Goal: Task Accomplishment & Management: Use online tool/utility

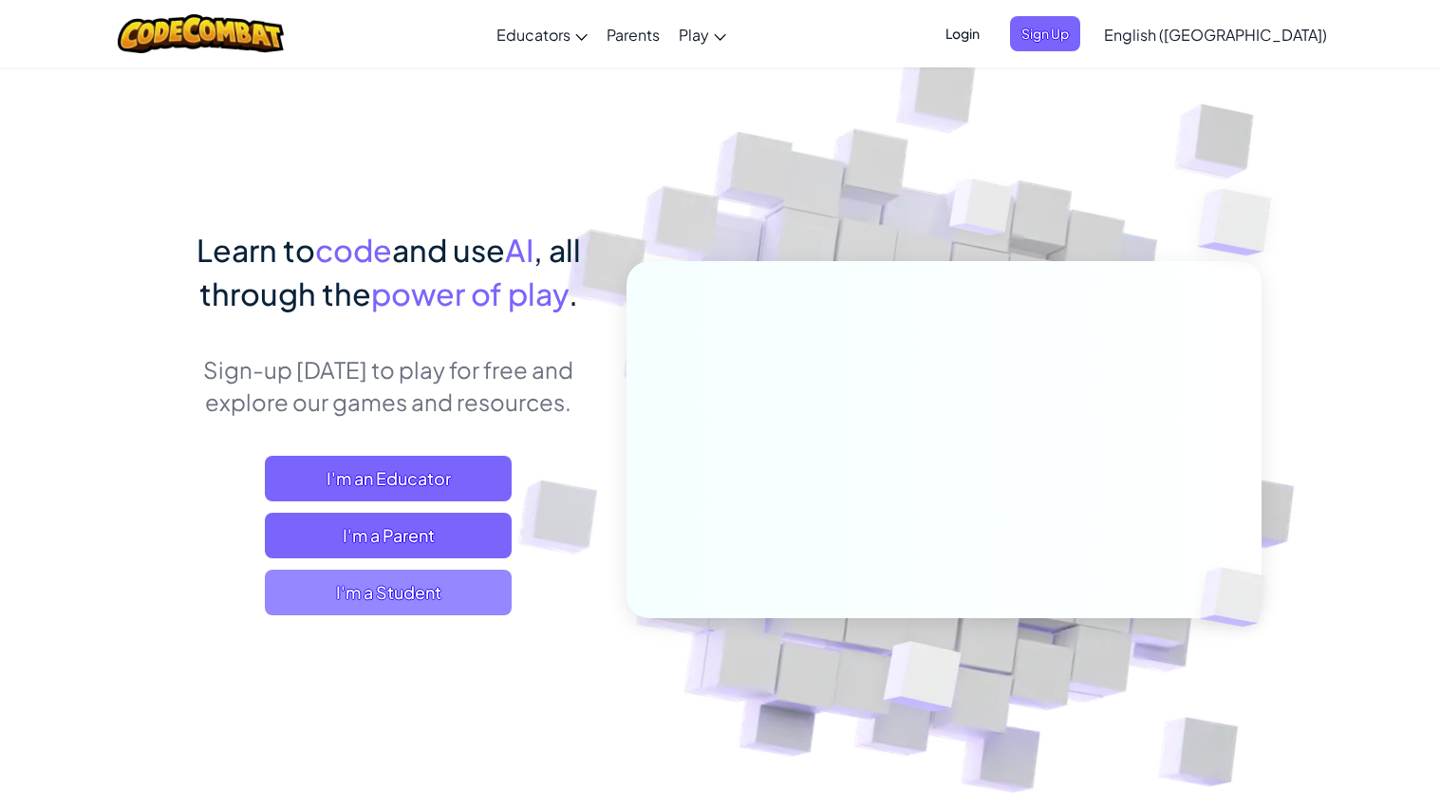
click at [418, 598] on span "I'm a Student" at bounding box center [388, 592] width 247 height 46
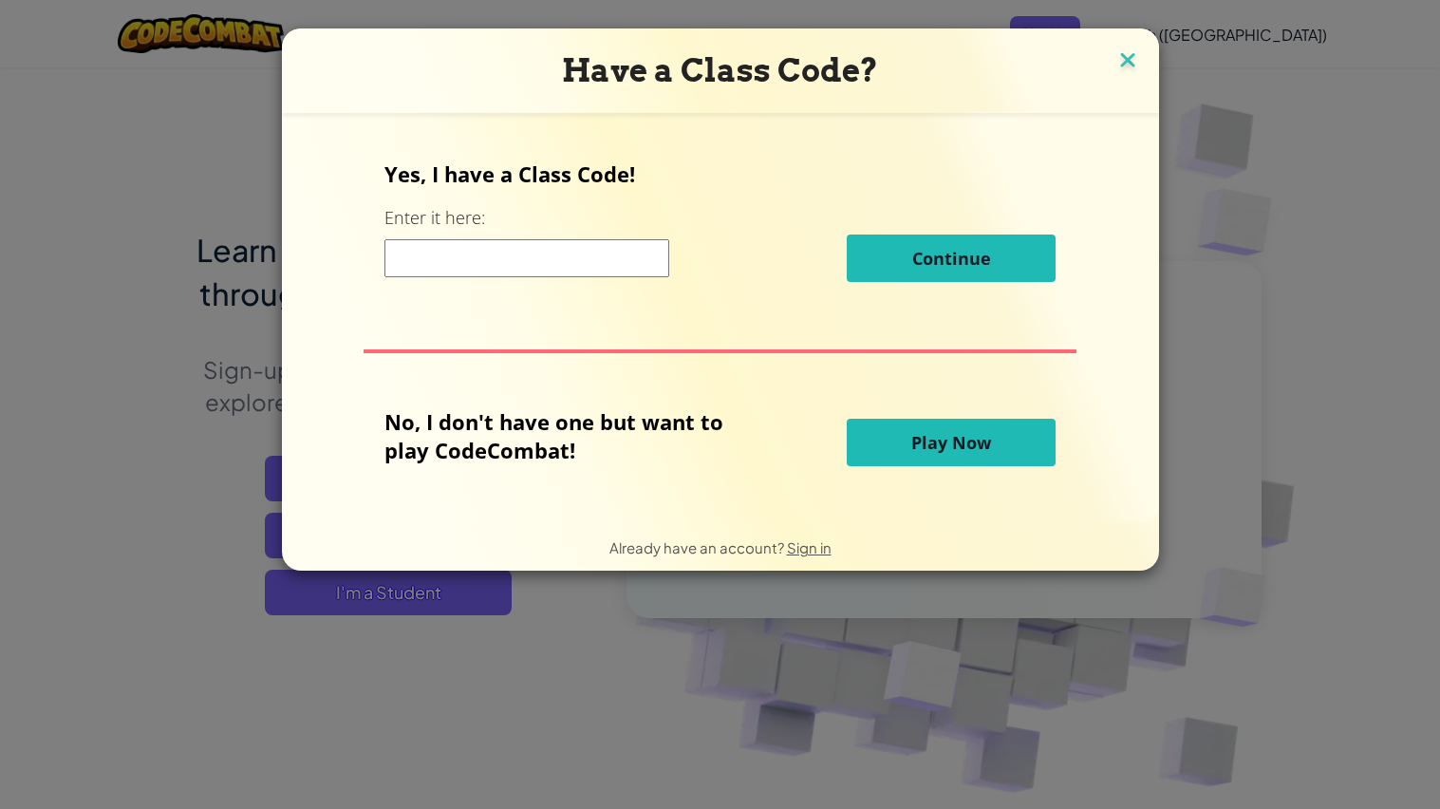
click at [1120, 57] on img at bounding box center [1127, 61] width 25 height 28
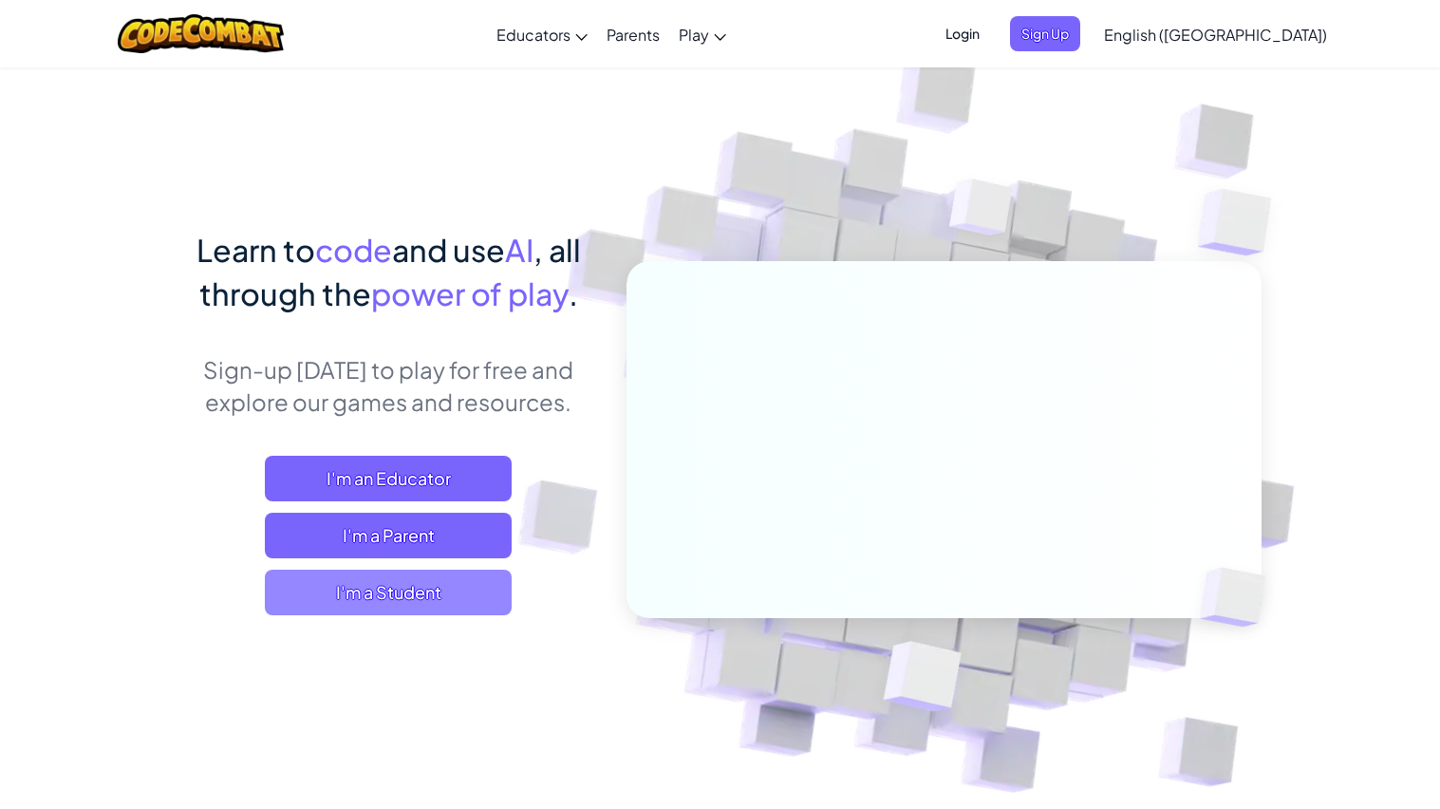
click at [455, 590] on span "I'm a Student" at bounding box center [388, 592] width 247 height 46
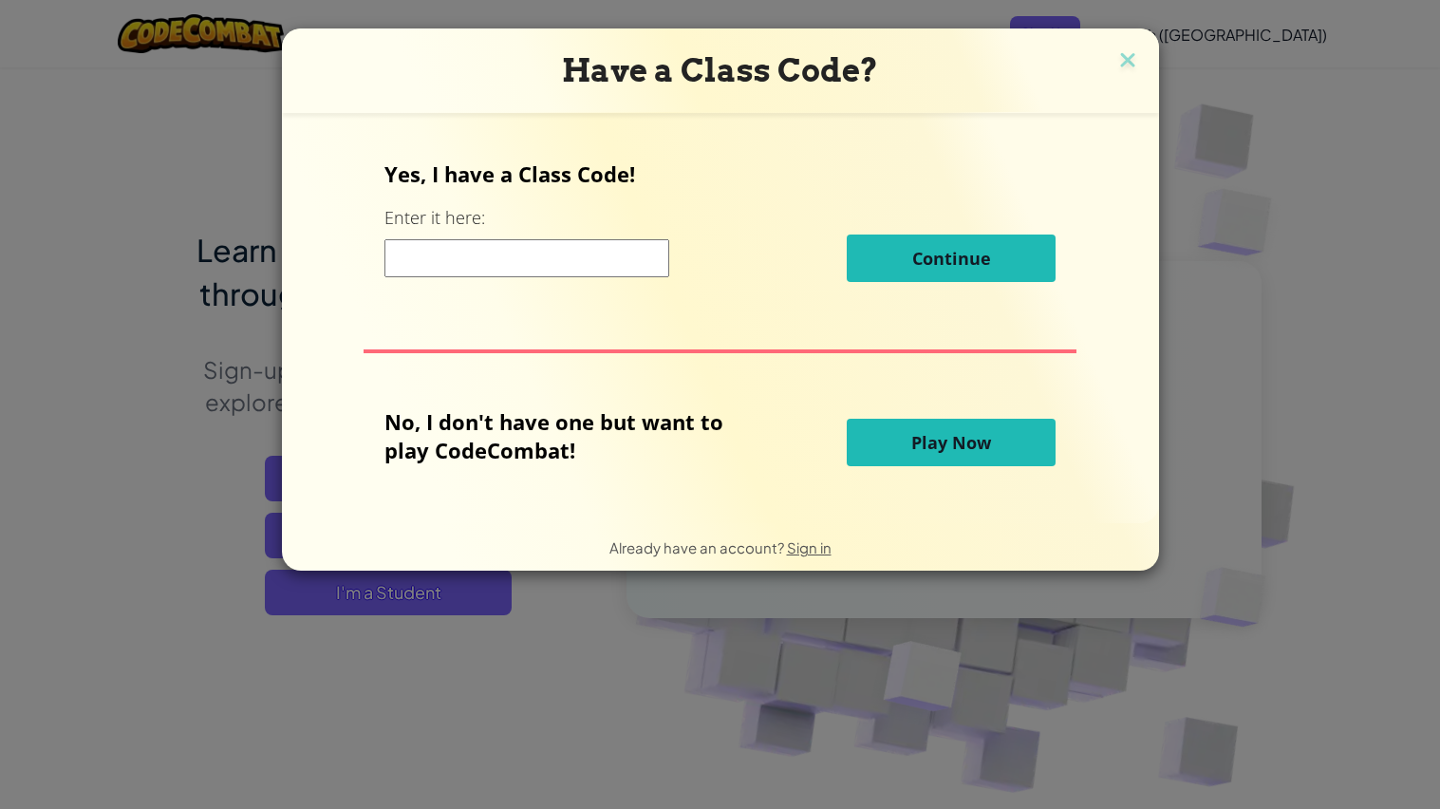
click at [952, 463] on button "Play Now" at bounding box center [950, 441] width 209 height 47
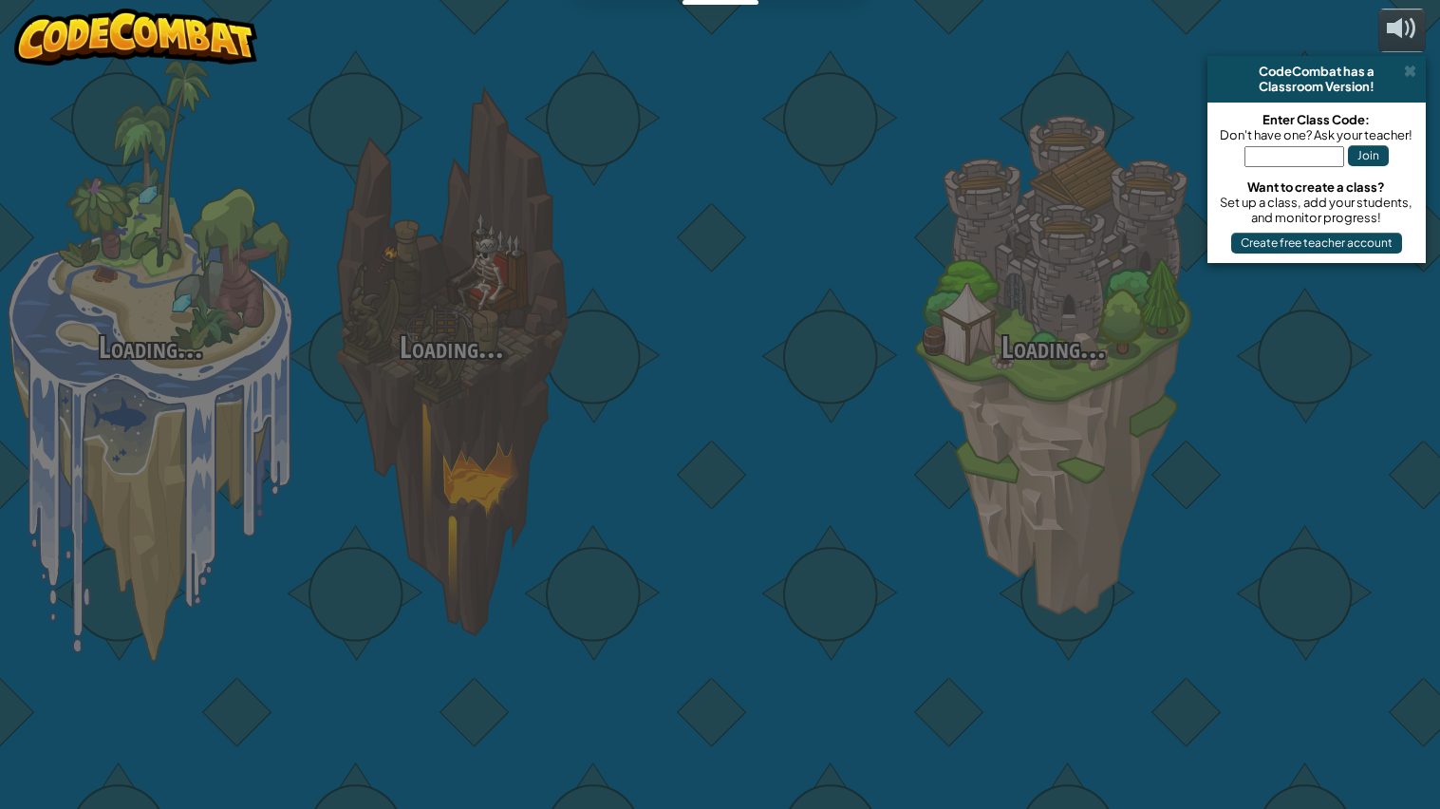
click at [954, 449] on div "Loading... Loading... Loading... Loading... Loading... Loading... Loading..." at bounding box center [720, 404] width 1440 height 809
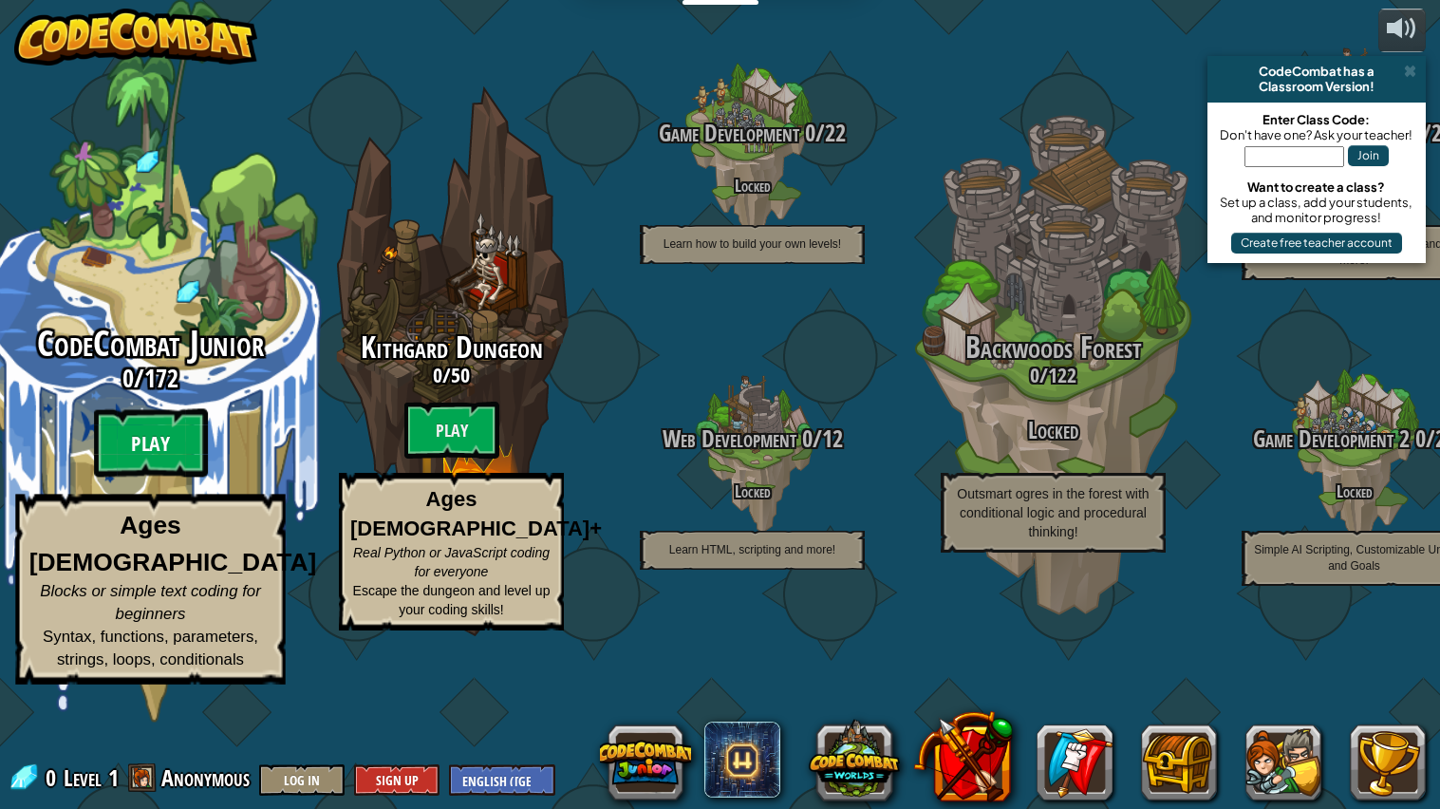
click at [194, 477] on btn "Play" at bounding box center [151, 443] width 114 height 68
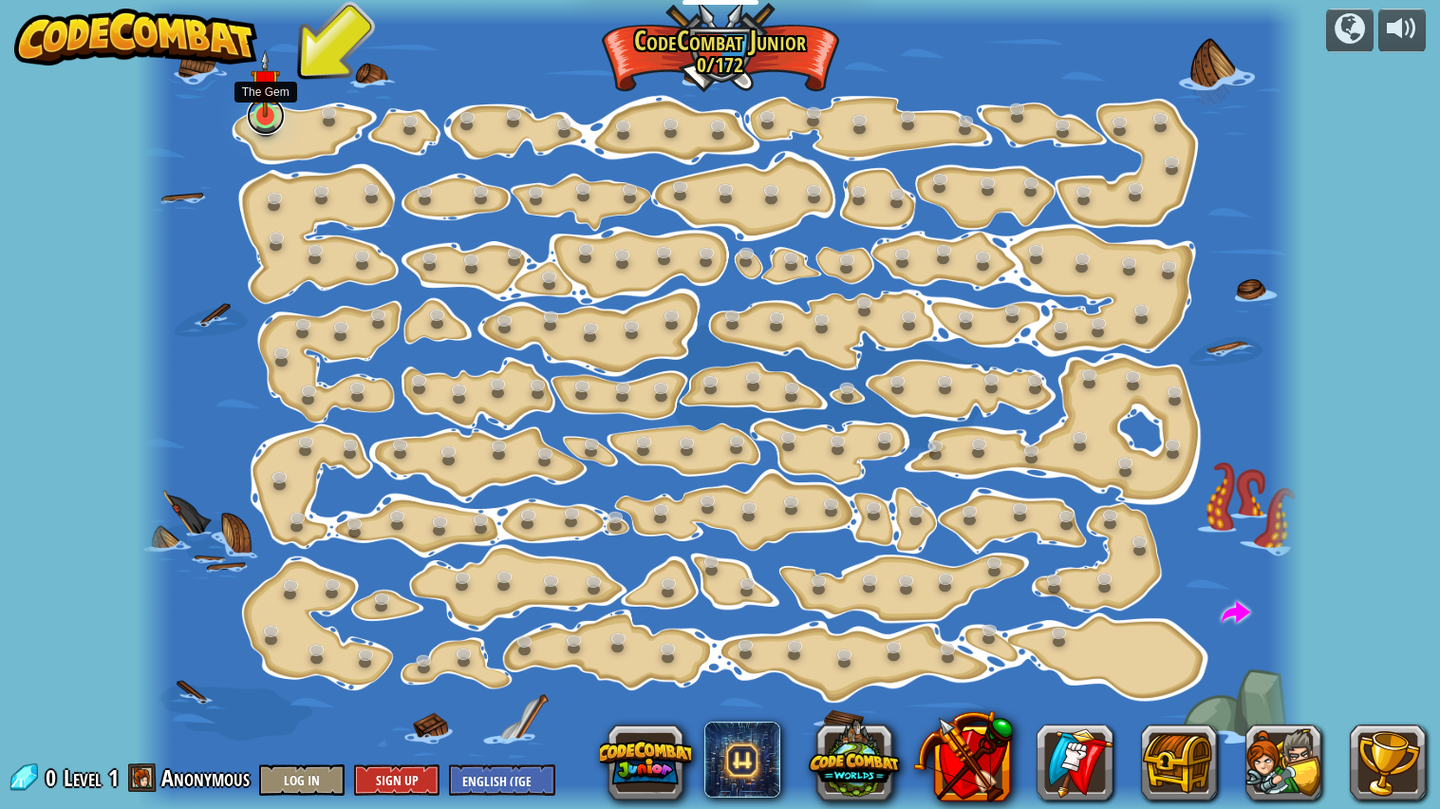
click at [264, 124] on link at bounding box center [266, 116] width 38 height 38
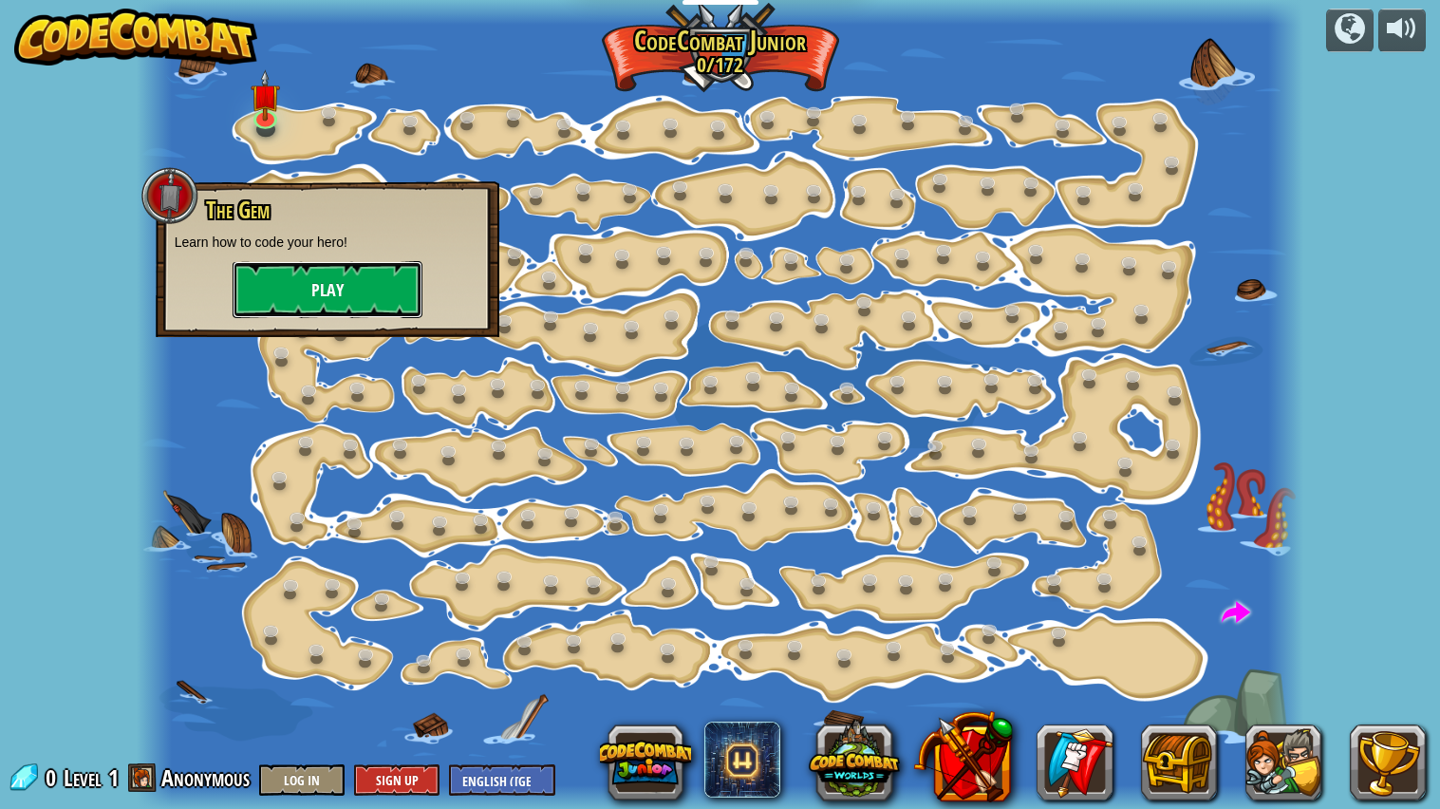
click at [332, 297] on button "Play" at bounding box center [327, 289] width 190 height 57
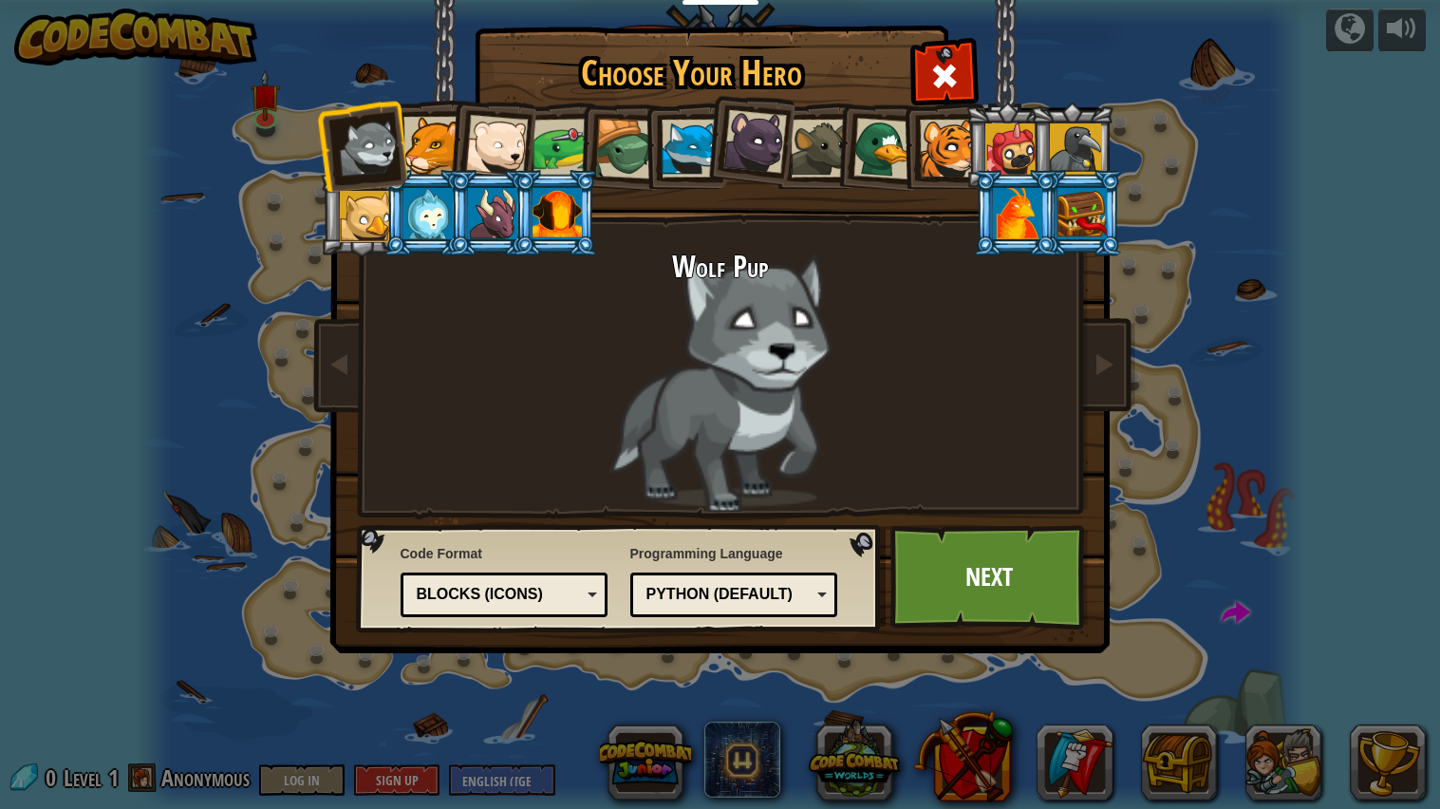
click at [544, 216] on div at bounding box center [556, 213] width 49 height 51
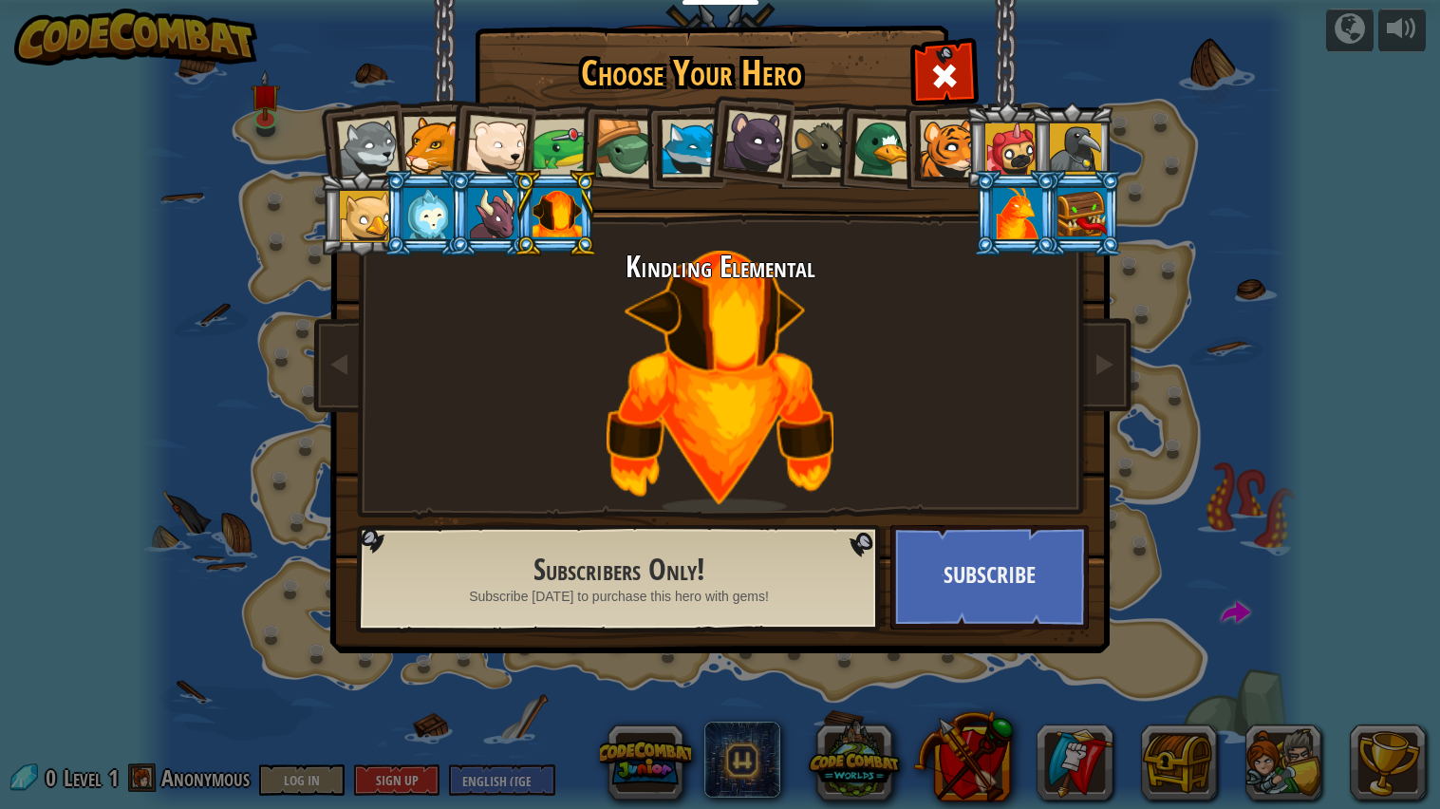
click at [748, 132] on div at bounding box center [754, 142] width 64 height 64
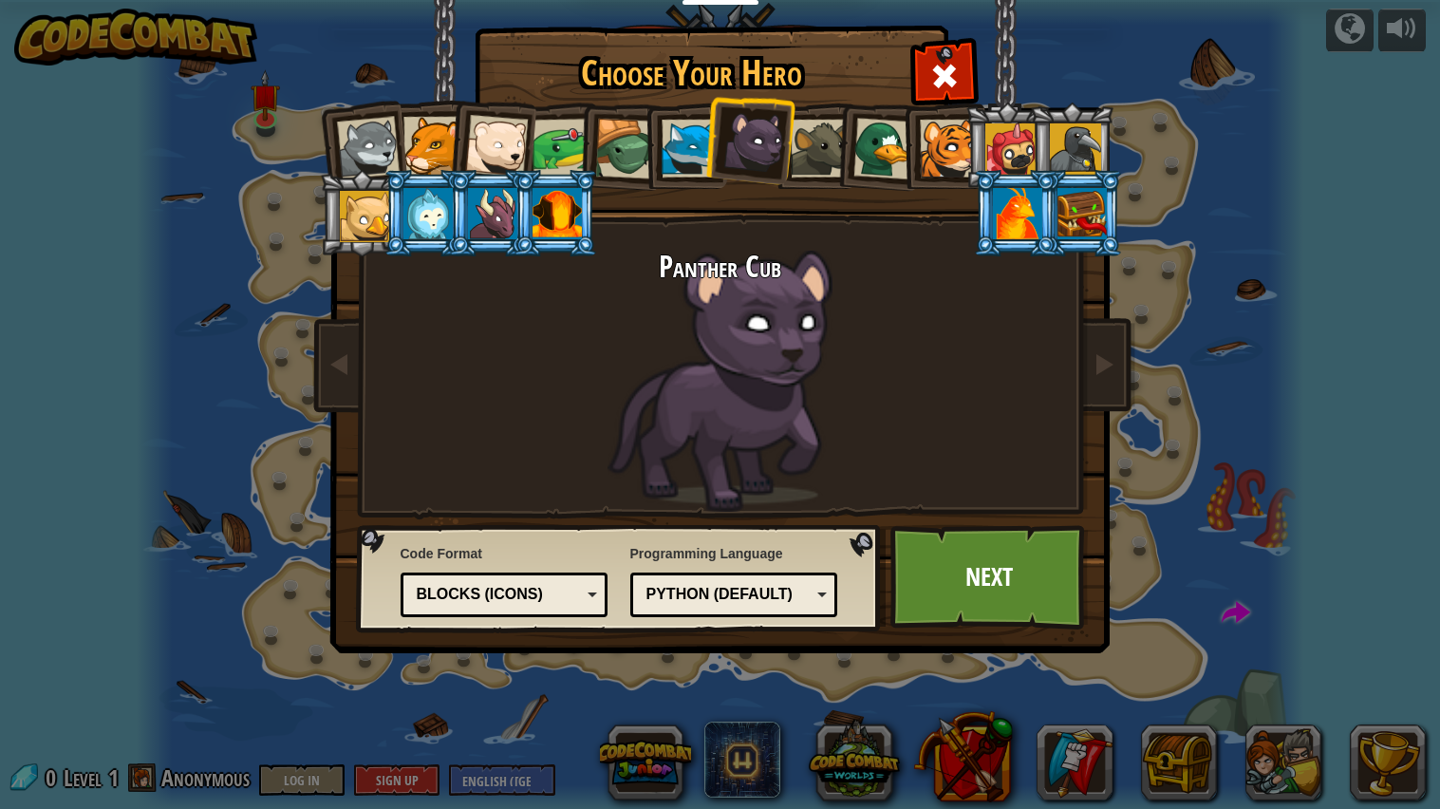
click at [933, 145] on div at bounding box center [949, 149] width 58 height 58
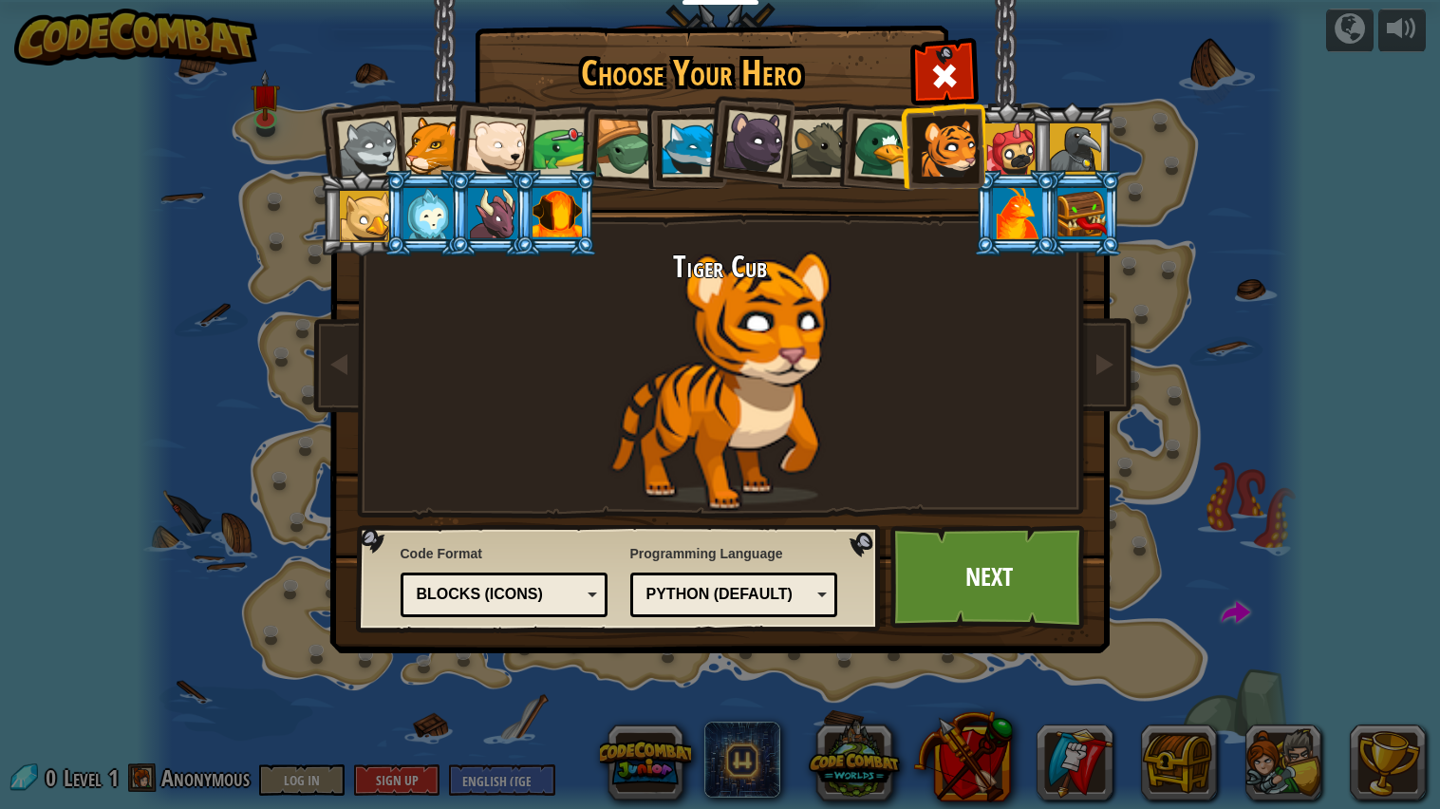
click at [679, 144] on div at bounding box center [690, 149] width 58 height 58
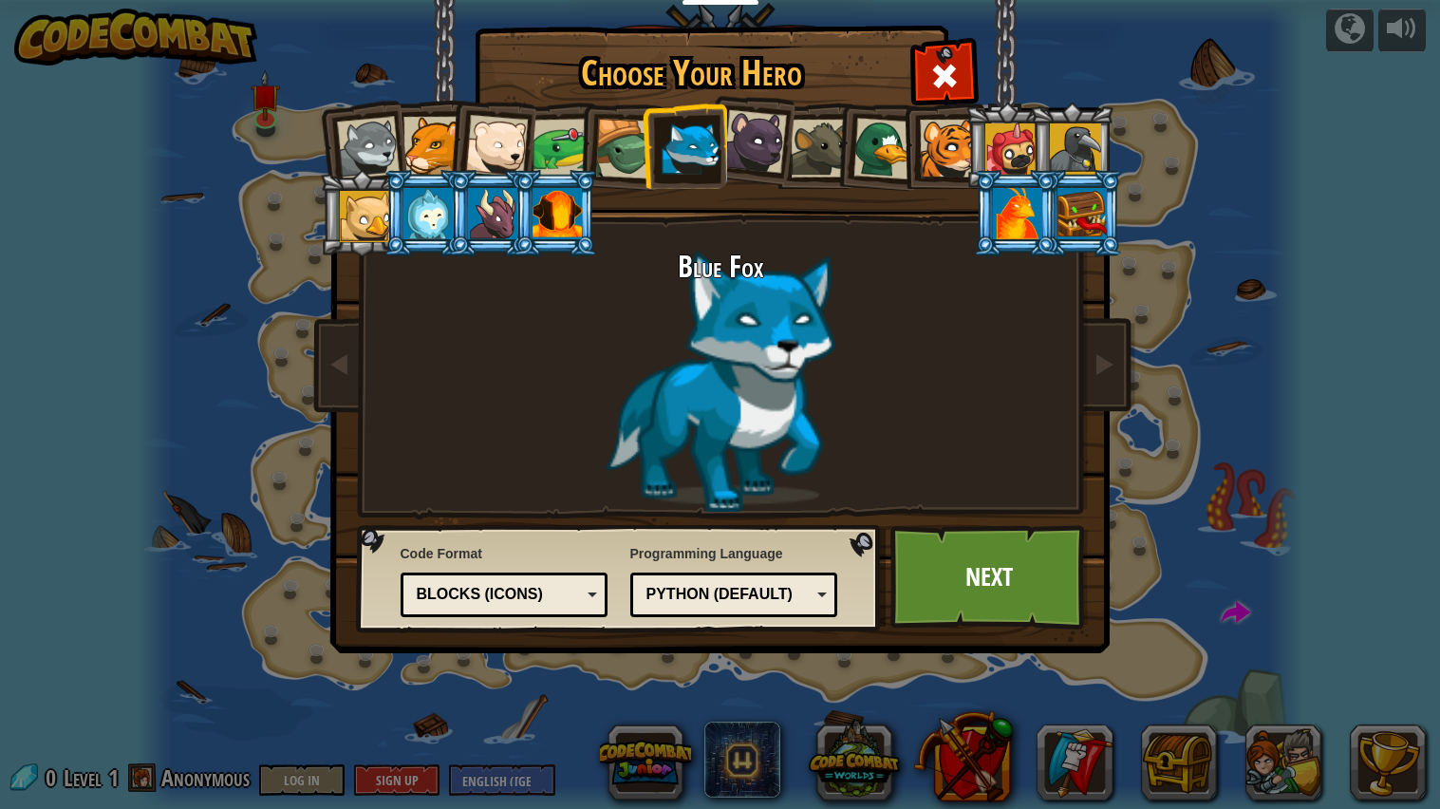
click at [608, 149] on div at bounding box center [625, 149] width 61 height 61
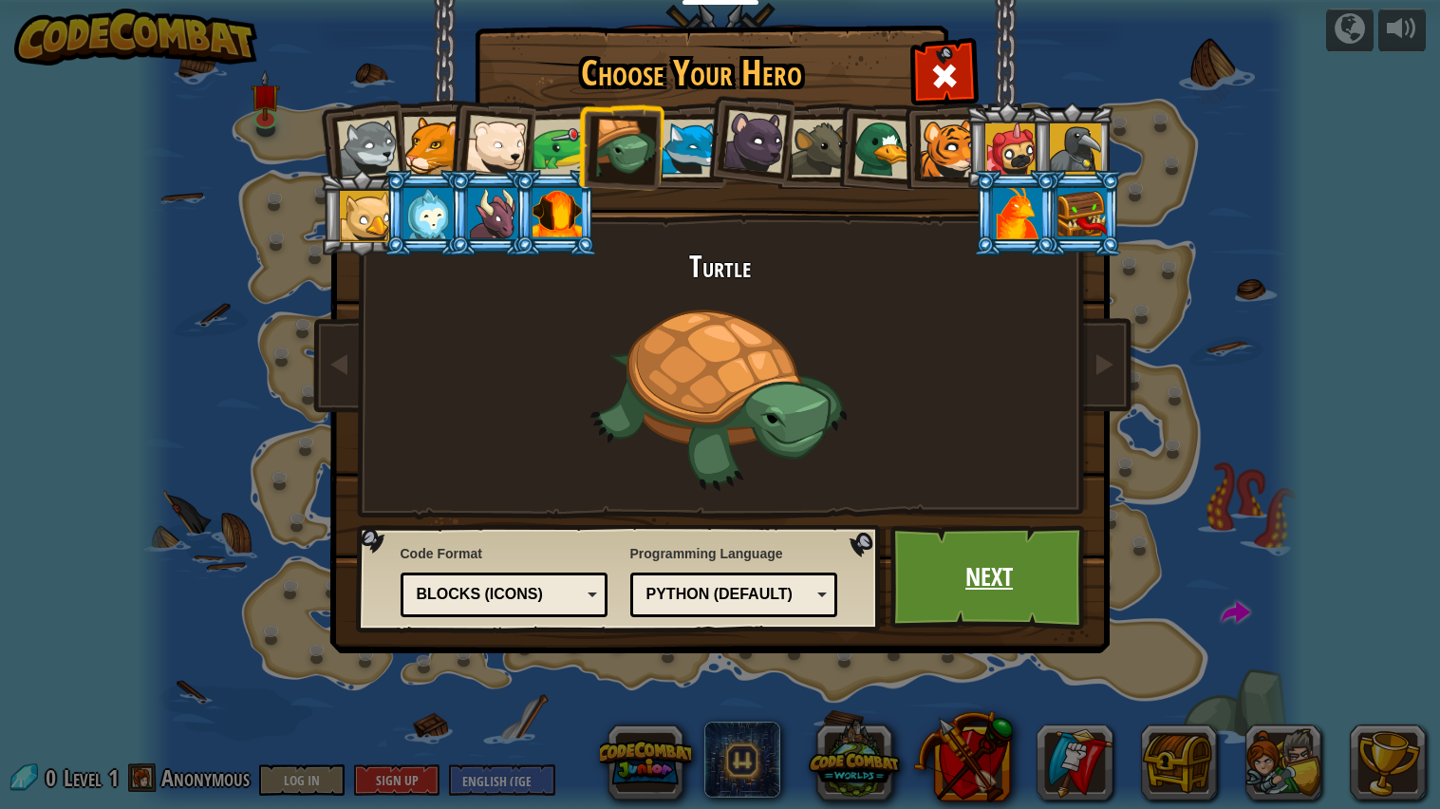
click at [955, 587] on link "Next" at bounding box center [989, 577] width 198 height 104
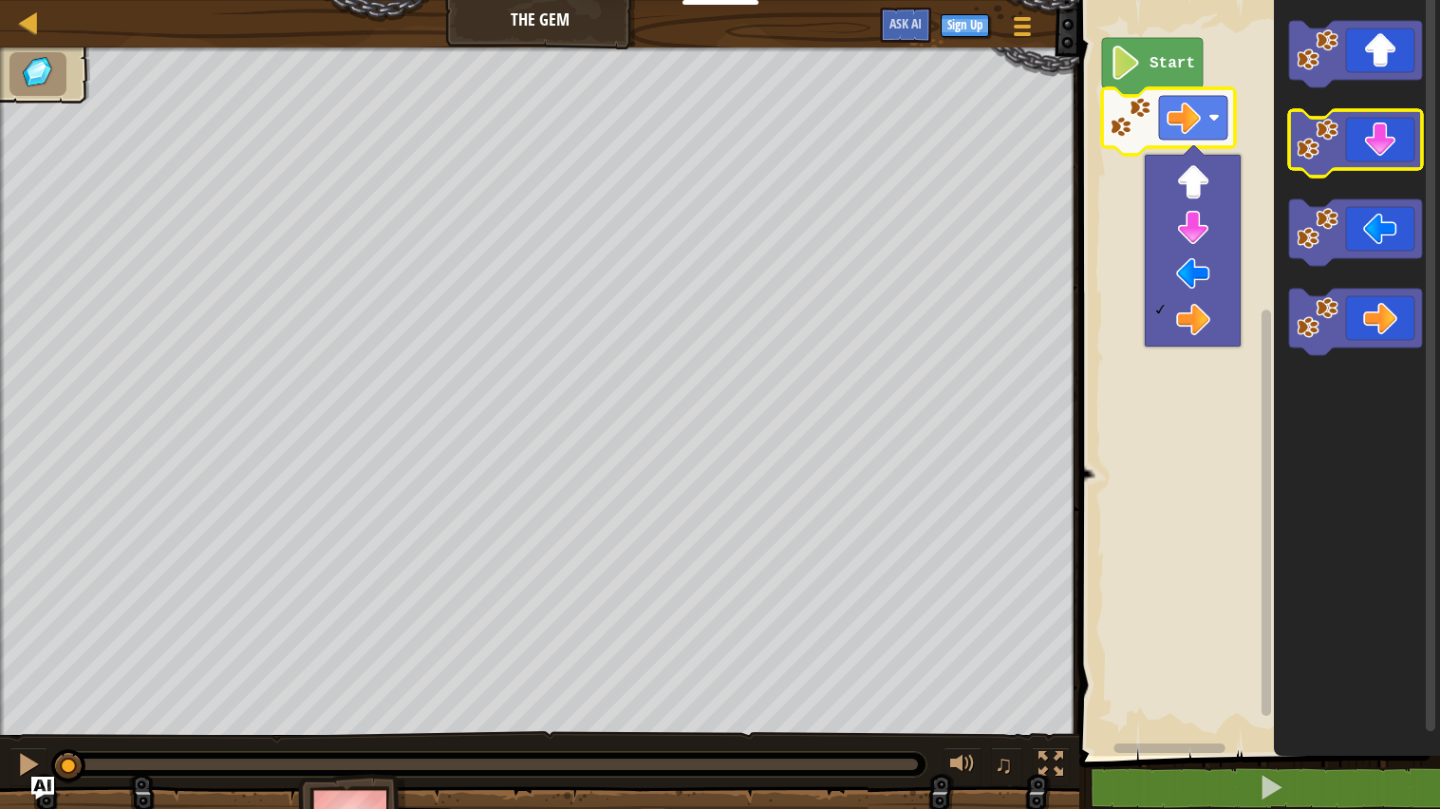
click at [1366, 138] on icon "Blockly Workspace" at bounding box center [1355, 143] width 133 height 66
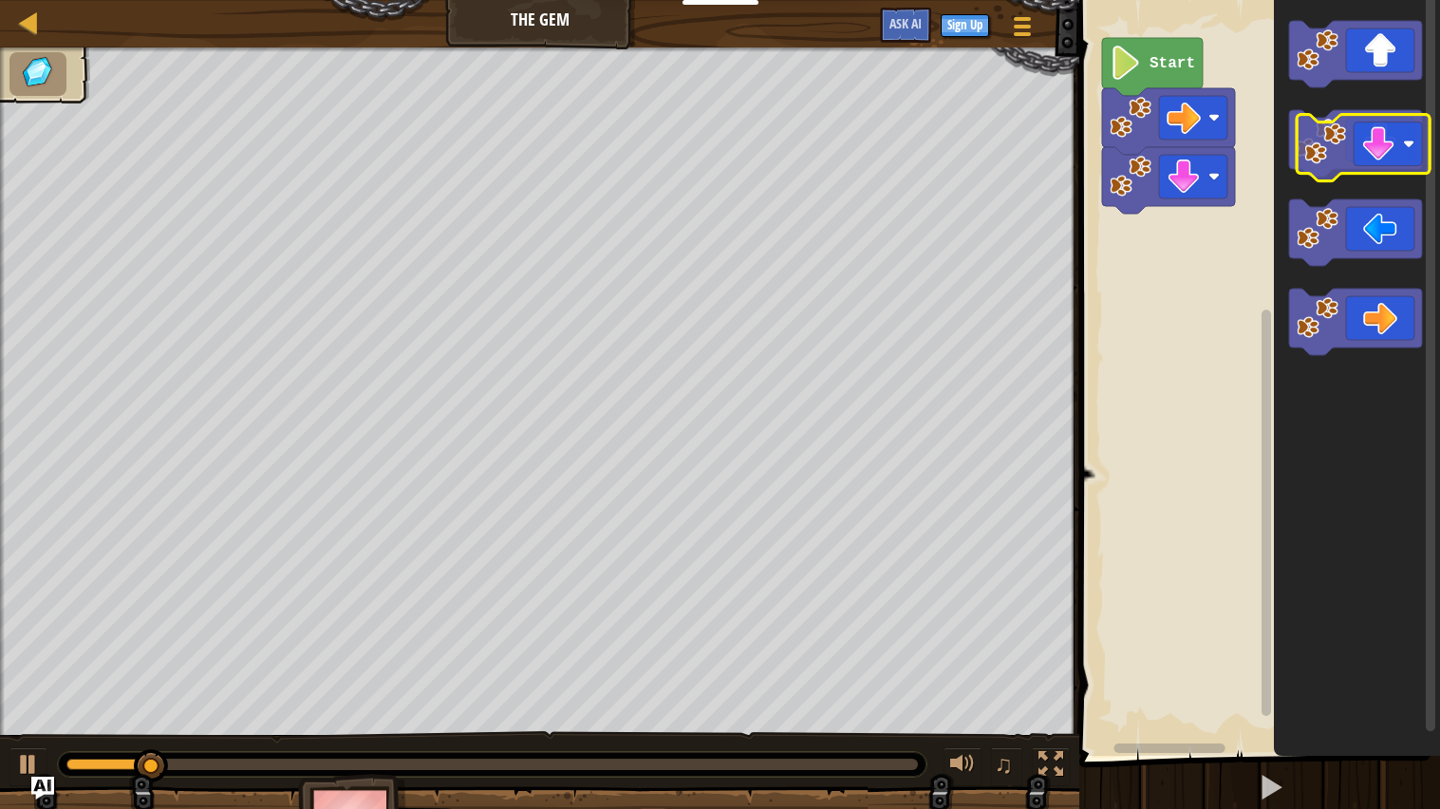
click at [1374, 141] on icon "Blockly Workspace" at bounding box center [1355, 143] width 133 height 66
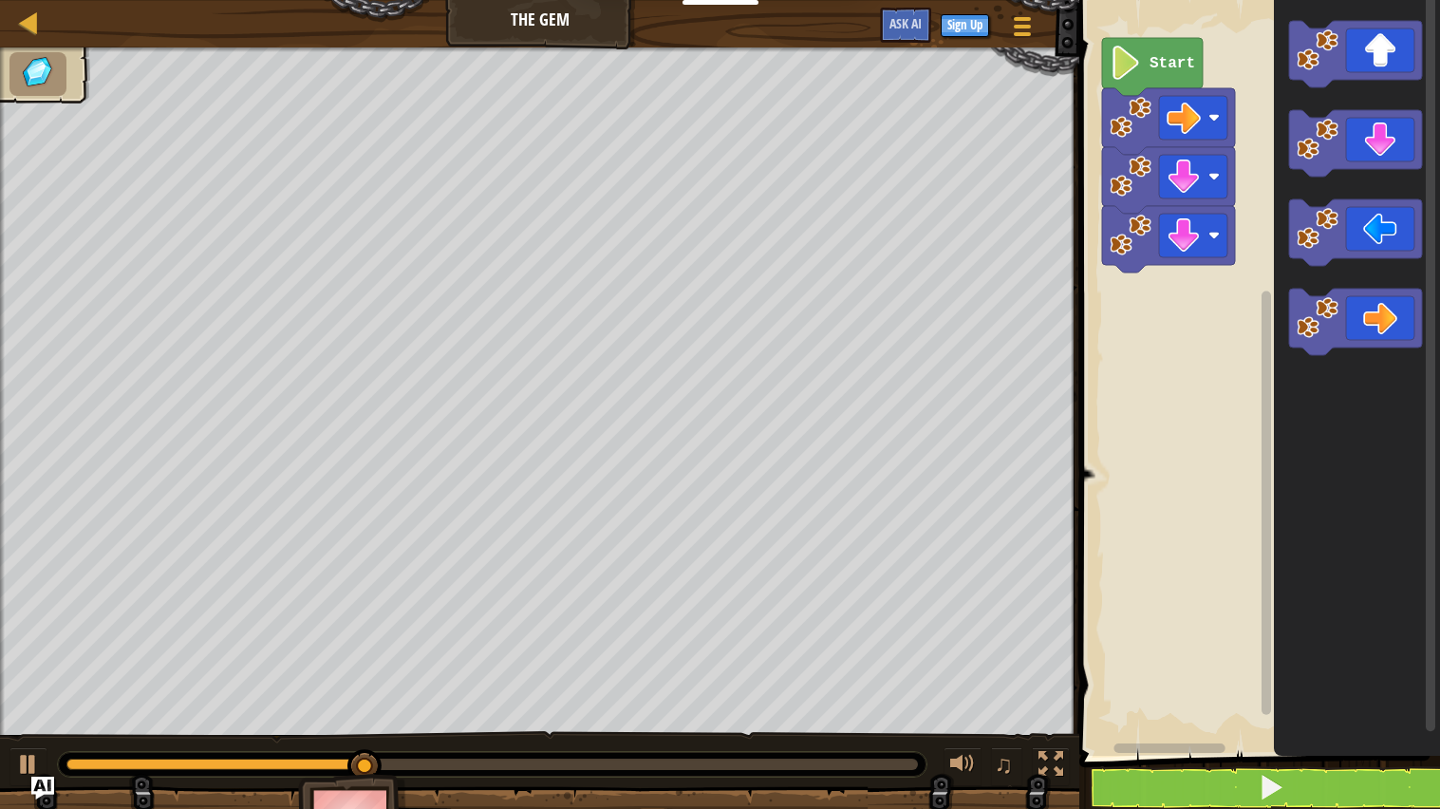
click at [1349, 287] on icon "Blockly Workspace" at bounding box center [1356, 373] width 166 height 765
click at [1349, 304] on icon "Blockly Workspace" at bounding box center [1355, 321] width 133 height 66
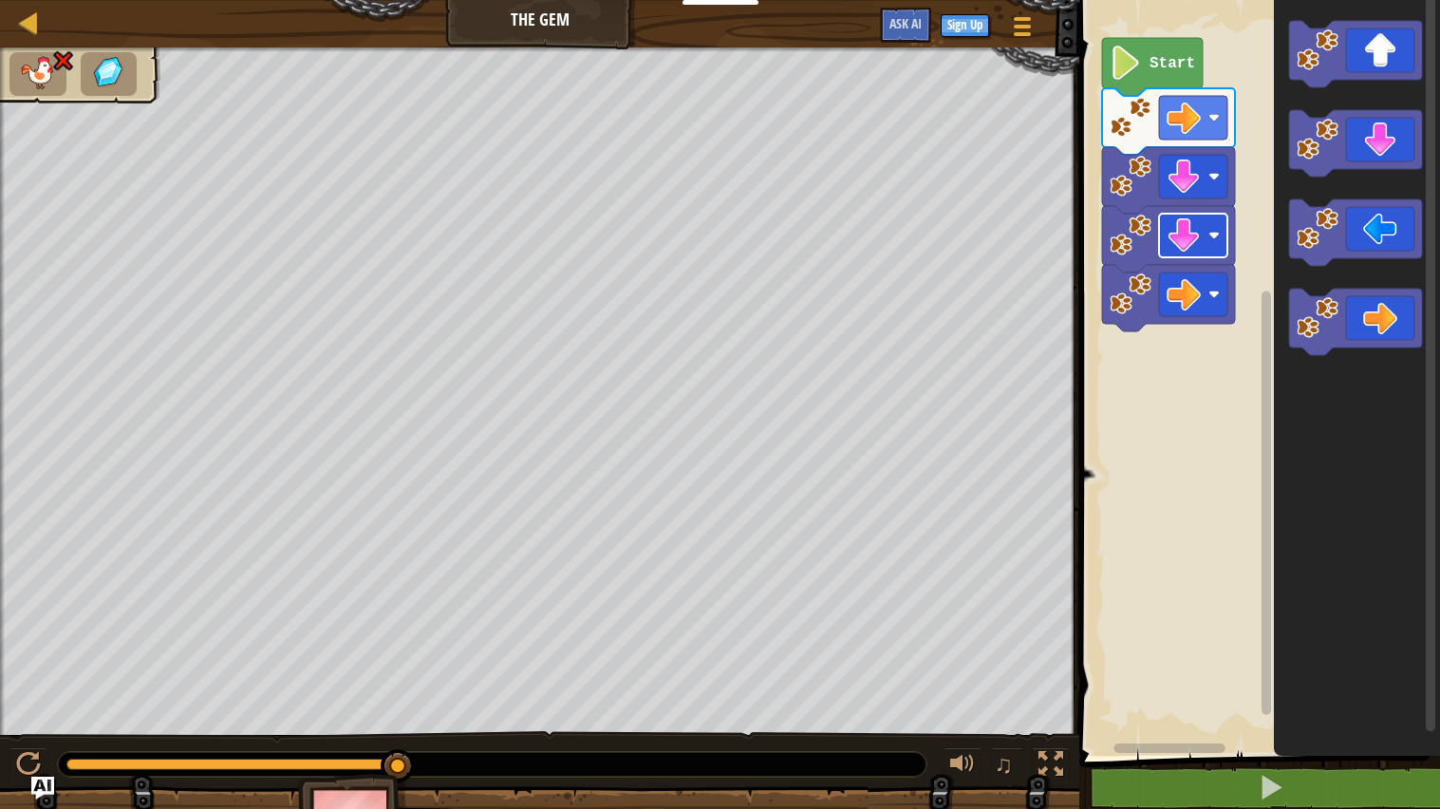
click at [1195, 216] on rect "Blockly Workspace" at bounding box center [1193, 236] width 68 height 44
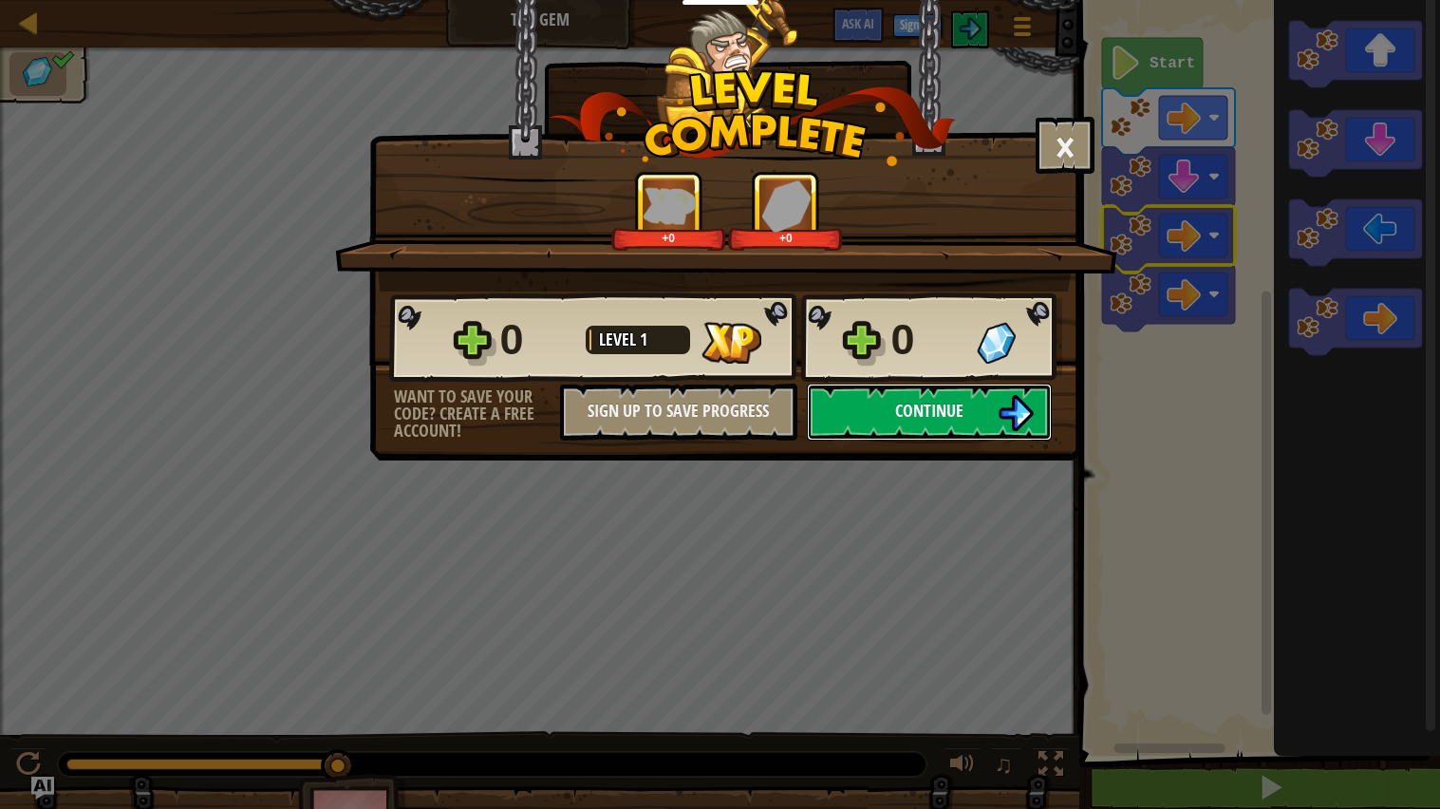
click at [997, 440] on button "Continue" at bounding box center [929, 411] width 245 height 57
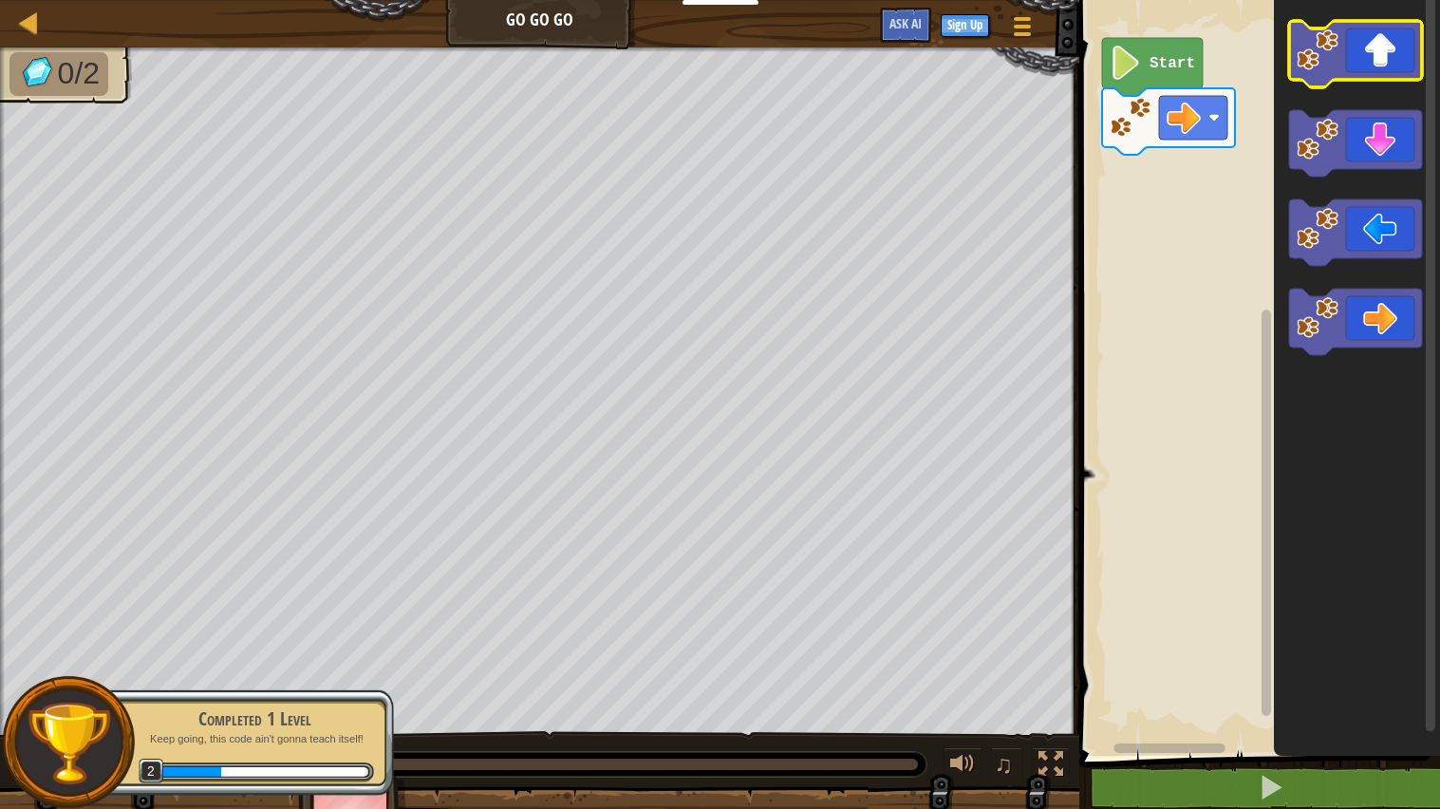
click at [1348, 53] on icon "Blockly Workspace" at bounding box center [1355, 54] width 133 height 66
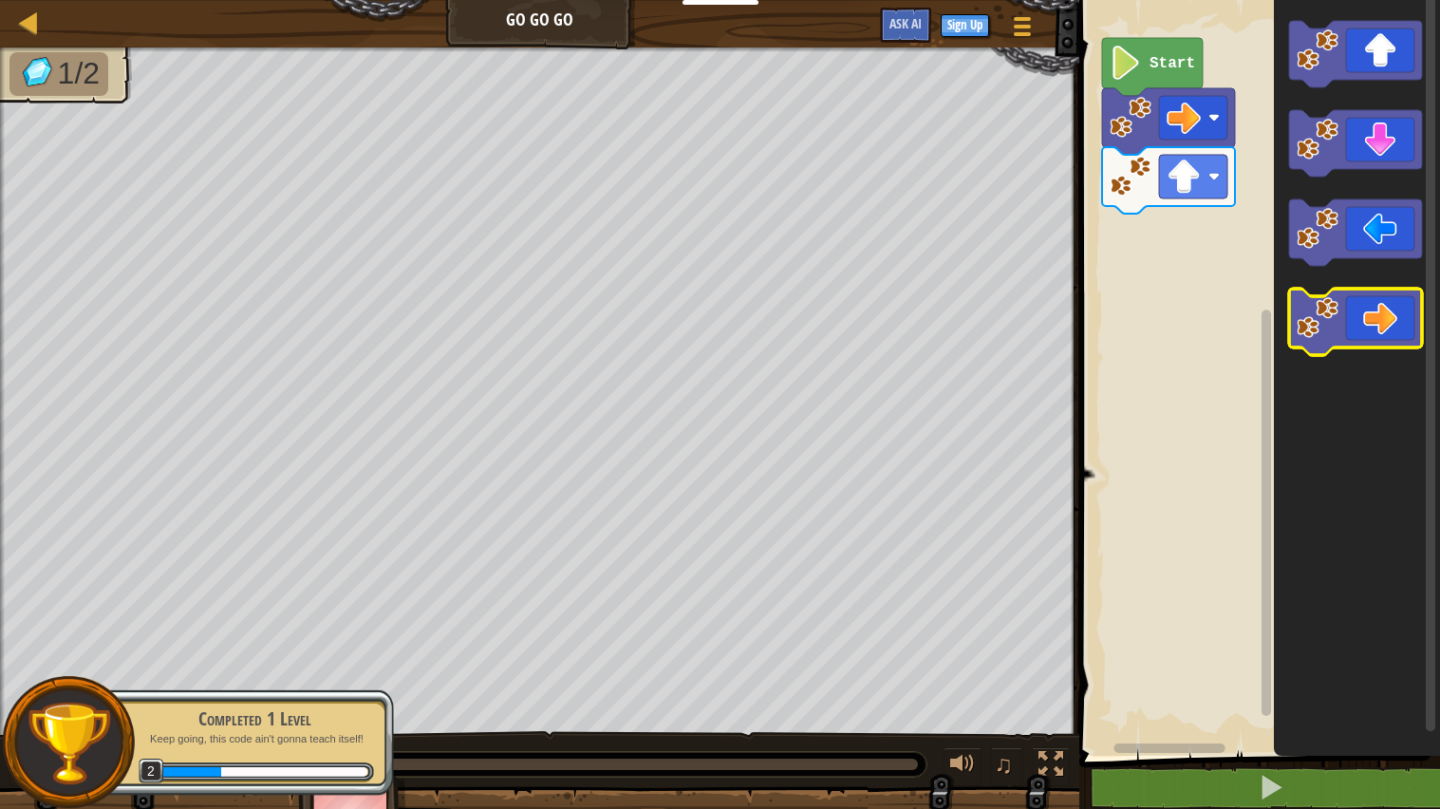
click at [1366, 307] on icon "Blockly Workspace" at bounding box center [1355, 321] width 133 height 66
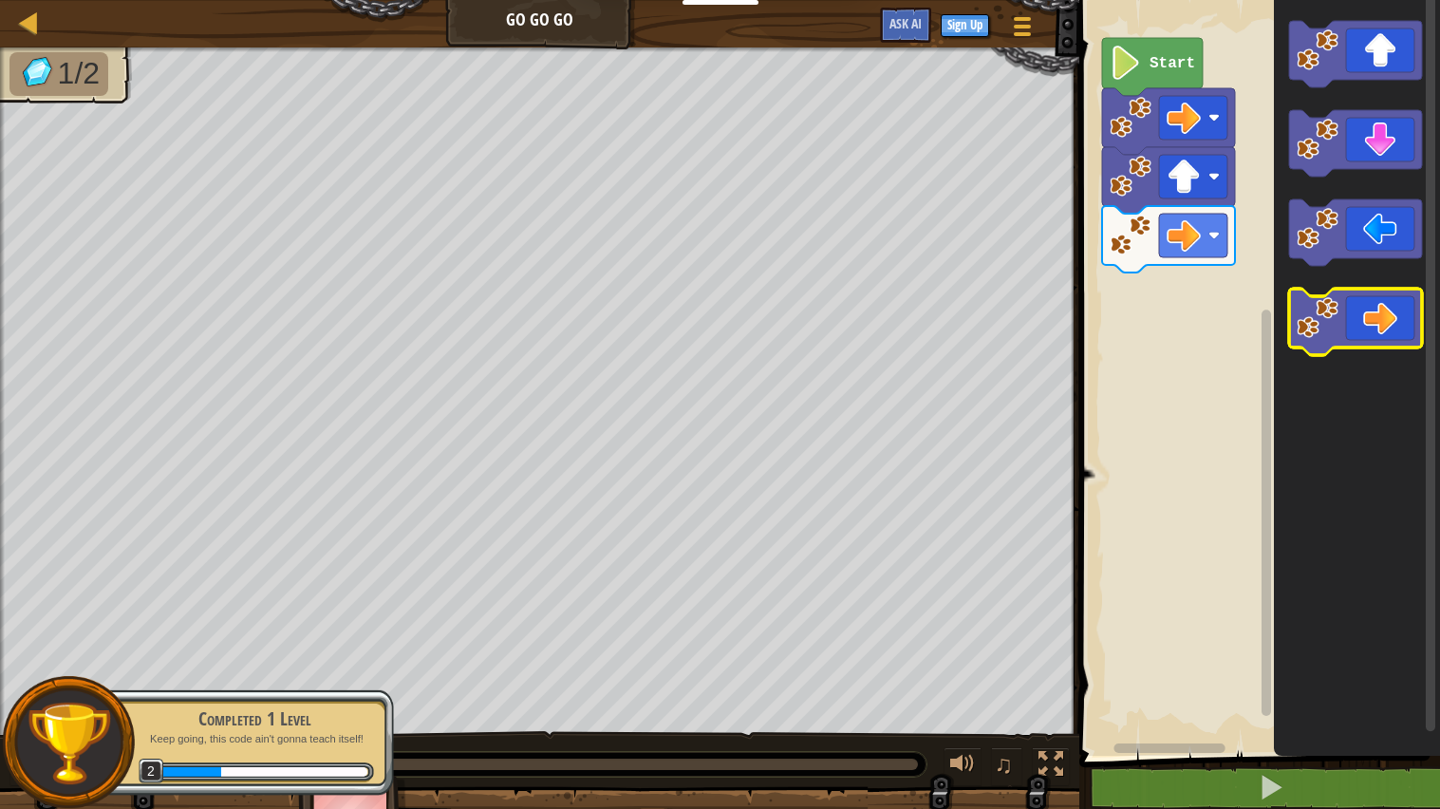
click at [1351, 319] on icon "Blockly Workspace" at bounding box center [1355, 321] width 133 height 66
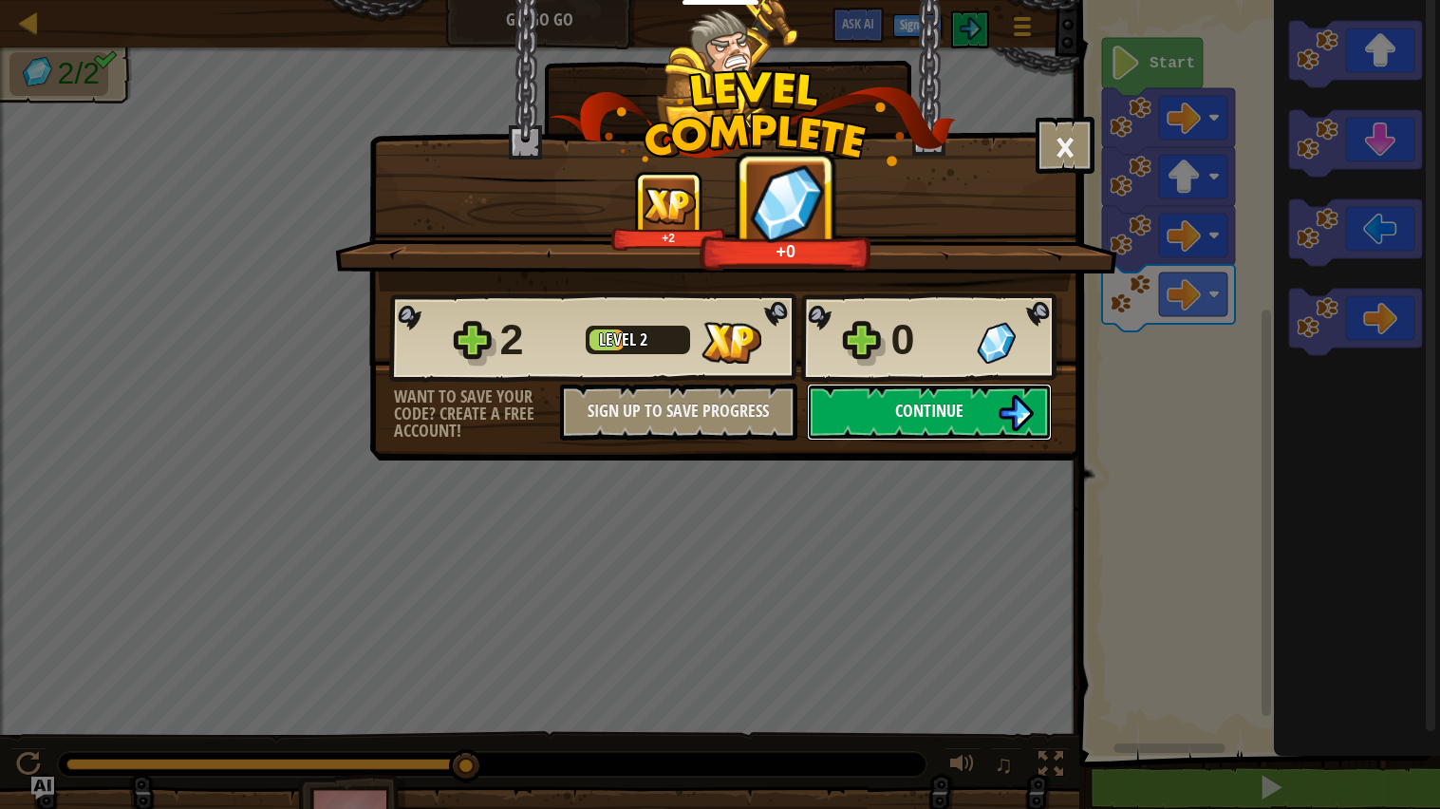
click at [970, 440] on button "Continue" at bounding box center [929, 411] width 245 height 57
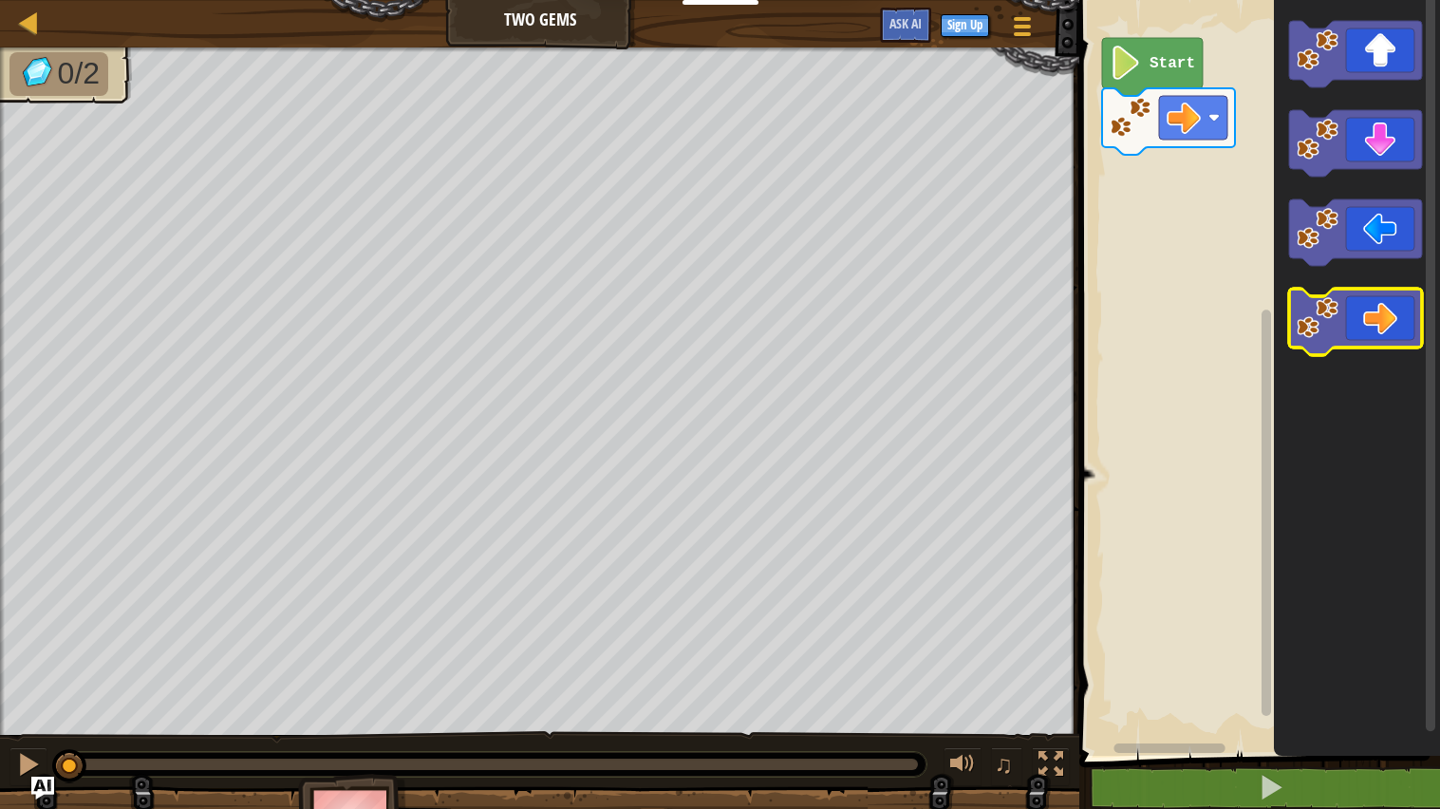
click at [1343, 313] on icon "Blockly Workspace" at bounding box center [1355, 321] width 133 height 66
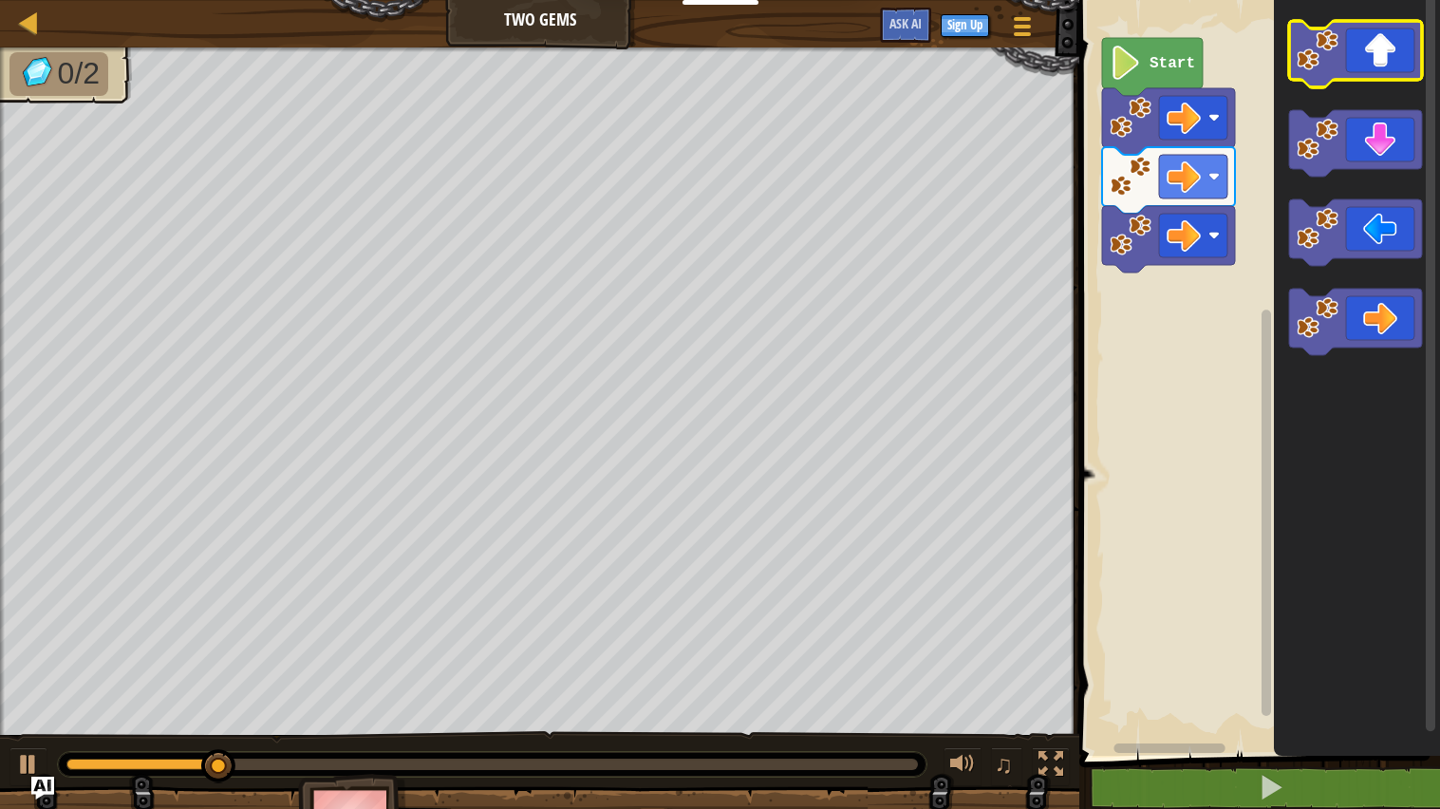
click at [1362, 74] on icon "Blockly Workspace" at bounding box center [1355, 54] width 133 height 66
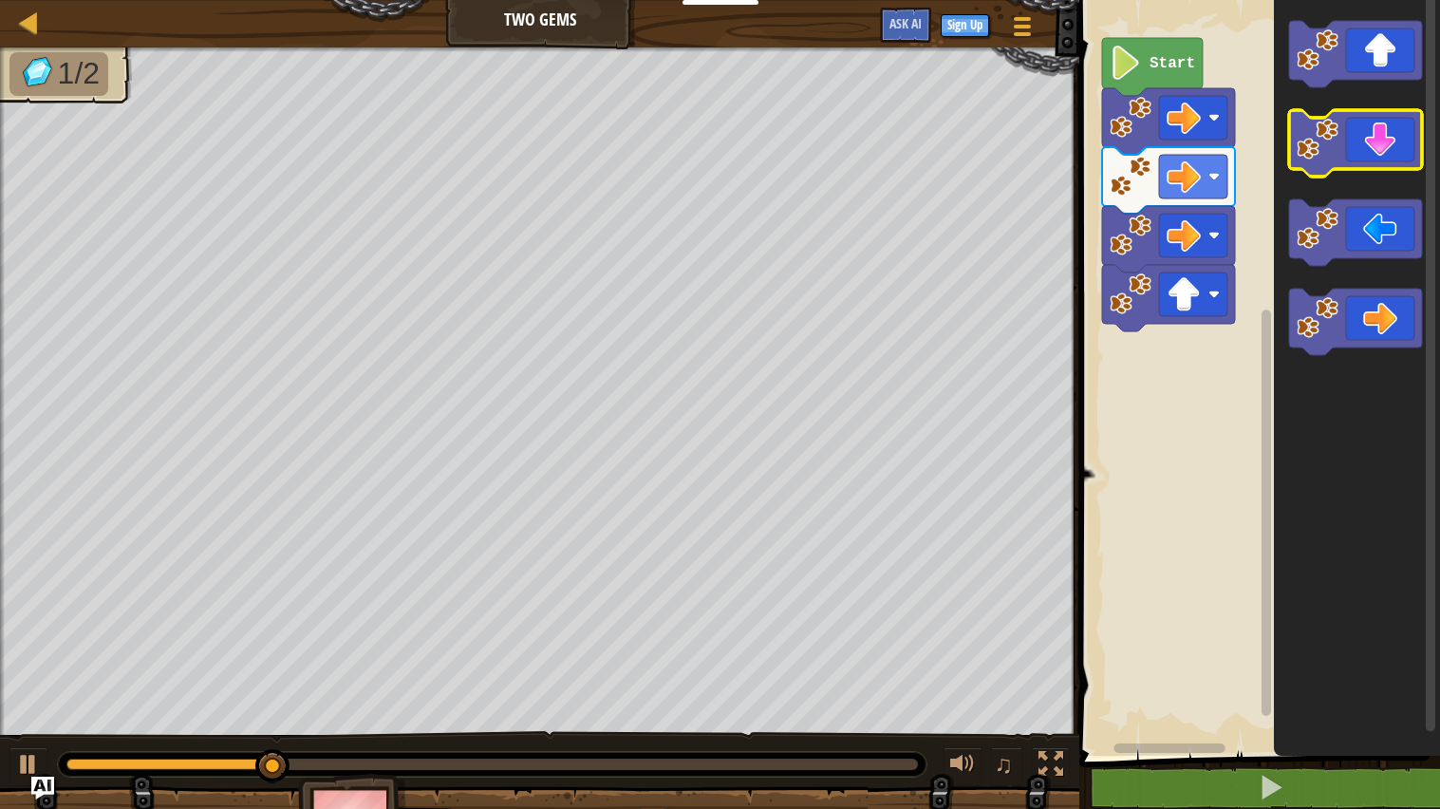
click at [1363, 154] on icon "Blockly Workspace" at bounding box center [1355, 143] width 133 height 66
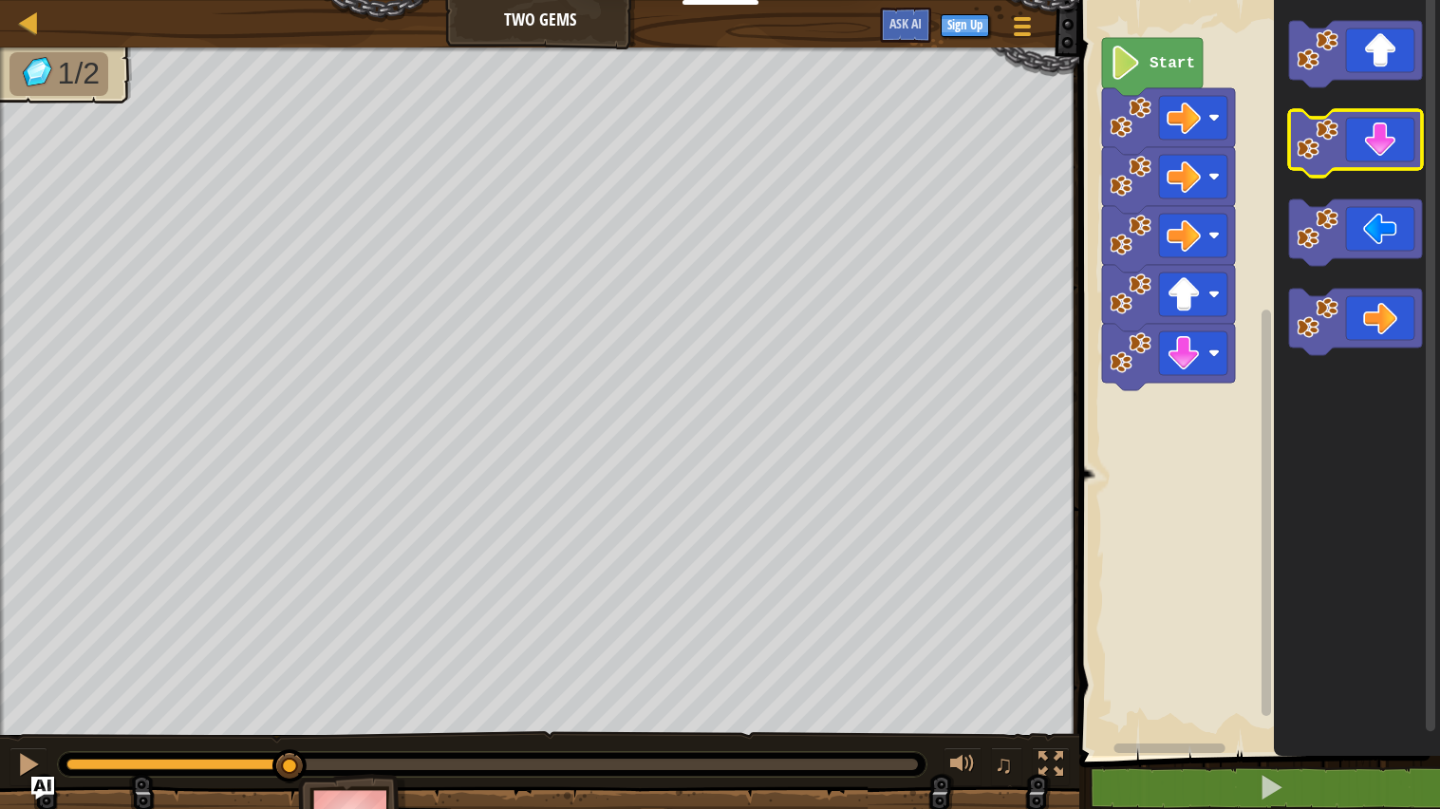
click at [1362, 153] on icon "Blockly Workspace" at bounding box center [1355, 143] width 133 height 66
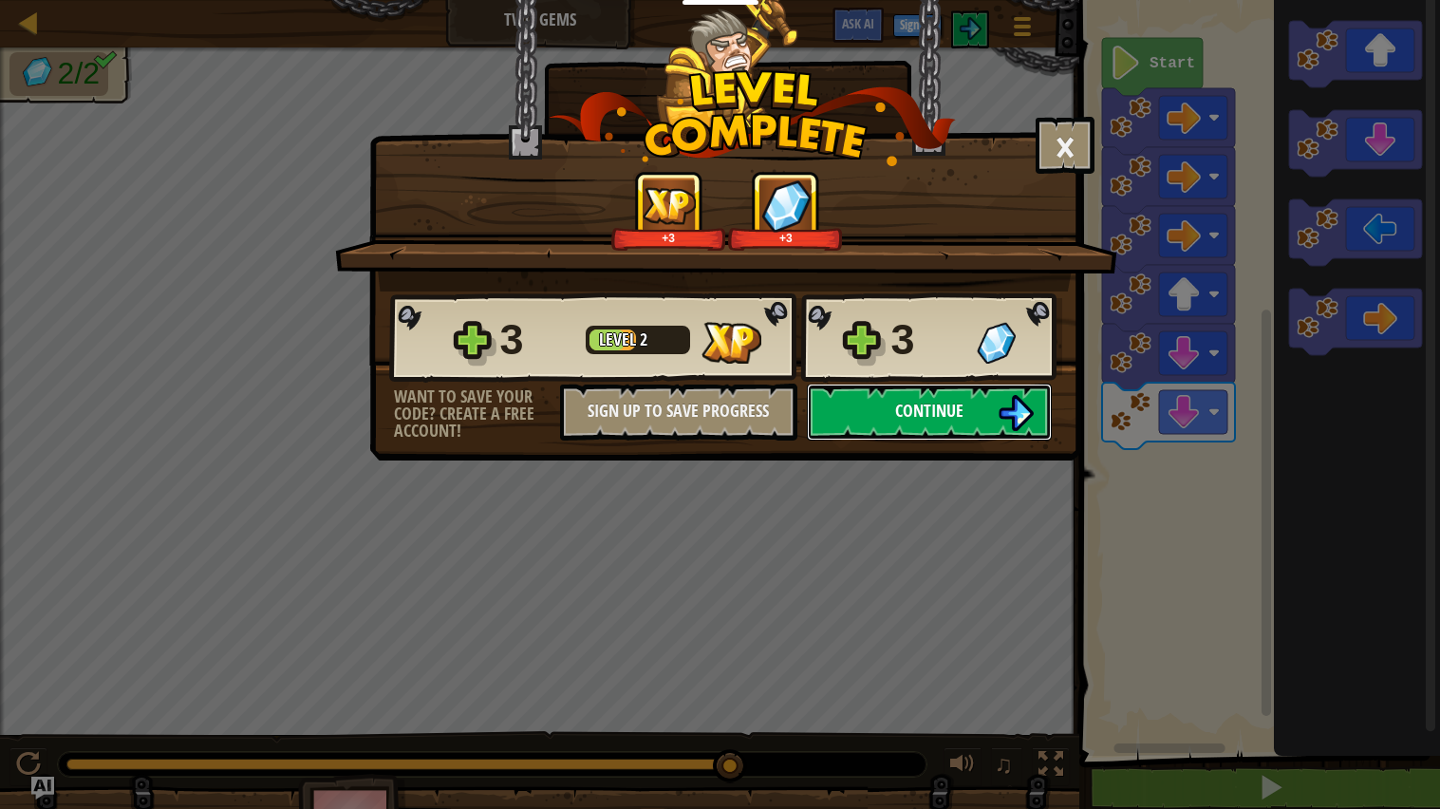
click at [895, 422] on span "Continue" at bounding box center [929, 411] width 68 height 24
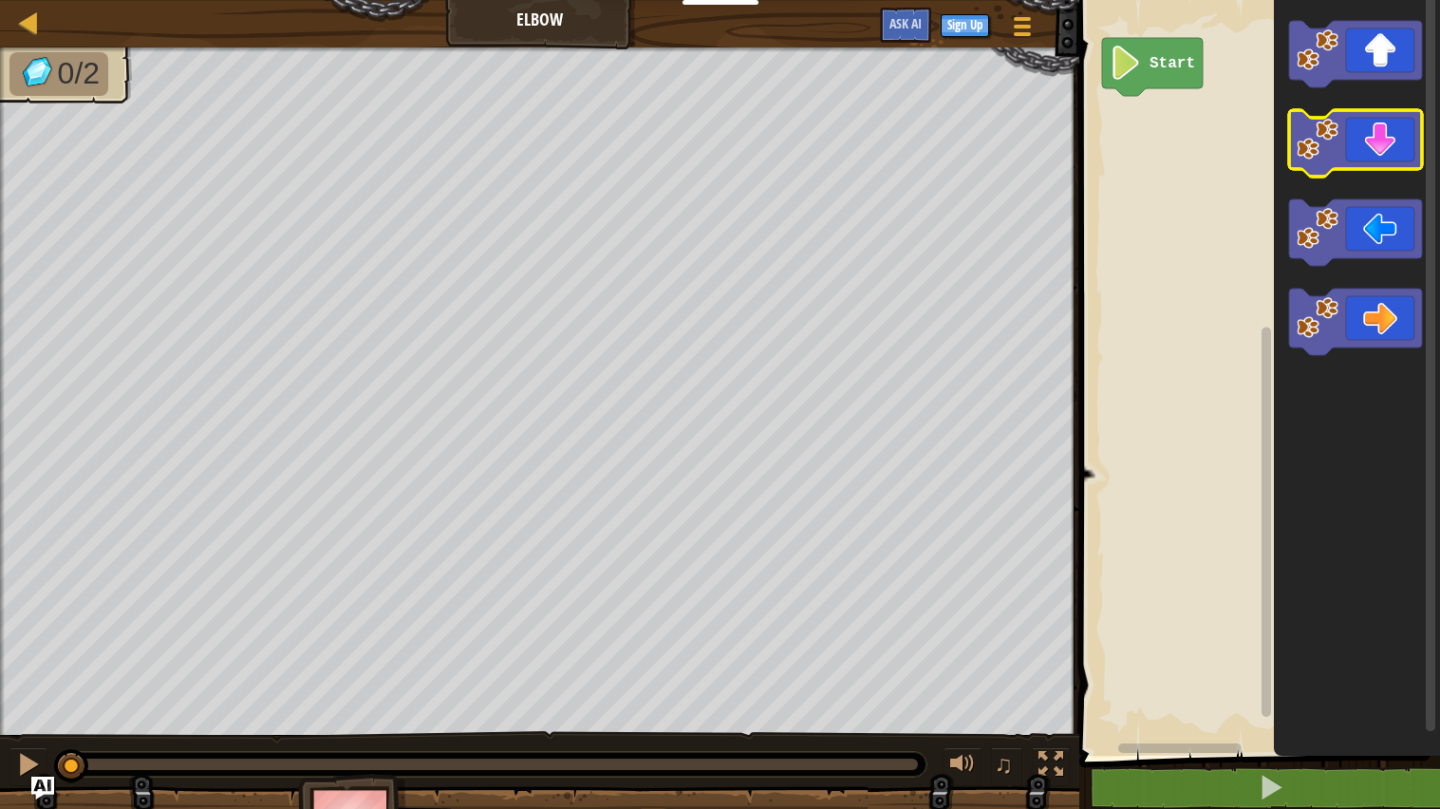
click at [1335, 140] on image "Blockly Workspace" at bounding box center [1317, 140] width 42 height 42
click at [1335, 141] on image "Blockly Workspace" at bounding box center [1317, 140] width 42 height 42
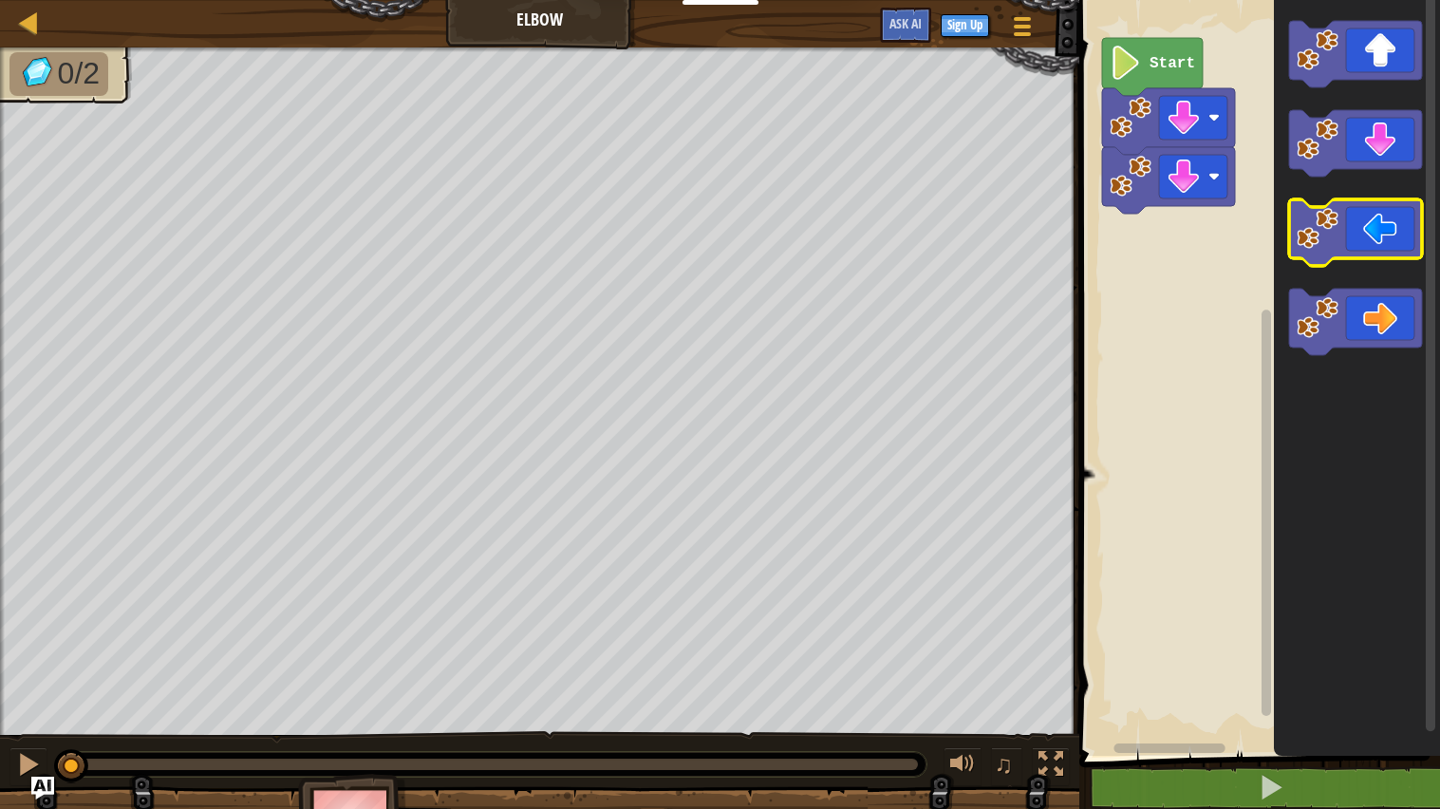
click at [1348, 237] on icon "Blockly Workspace" at bounding box center [1355, 232] width 133 height 66
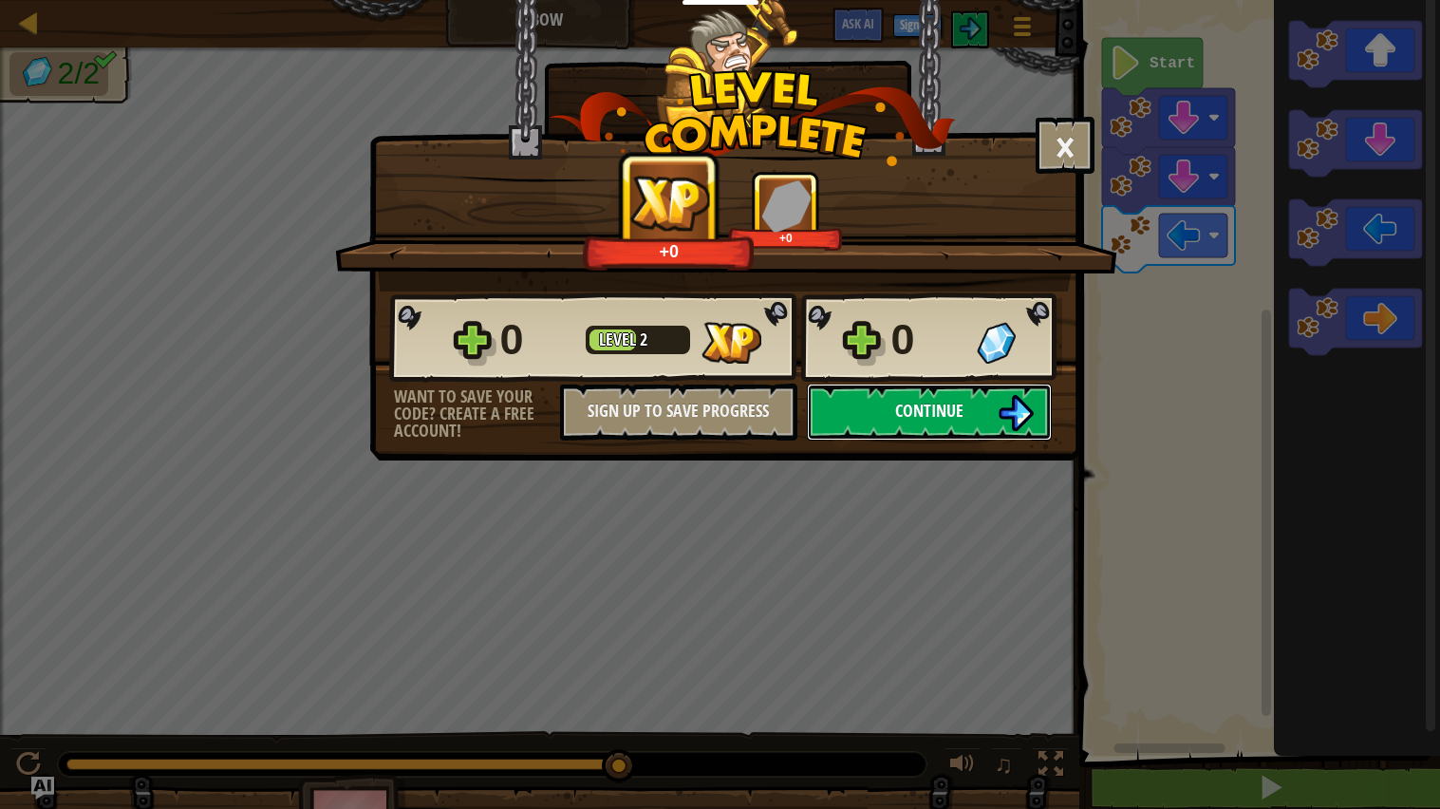
click at [843, 440] on button "Continue" at bounding box center [929, 411] width 245 height 57
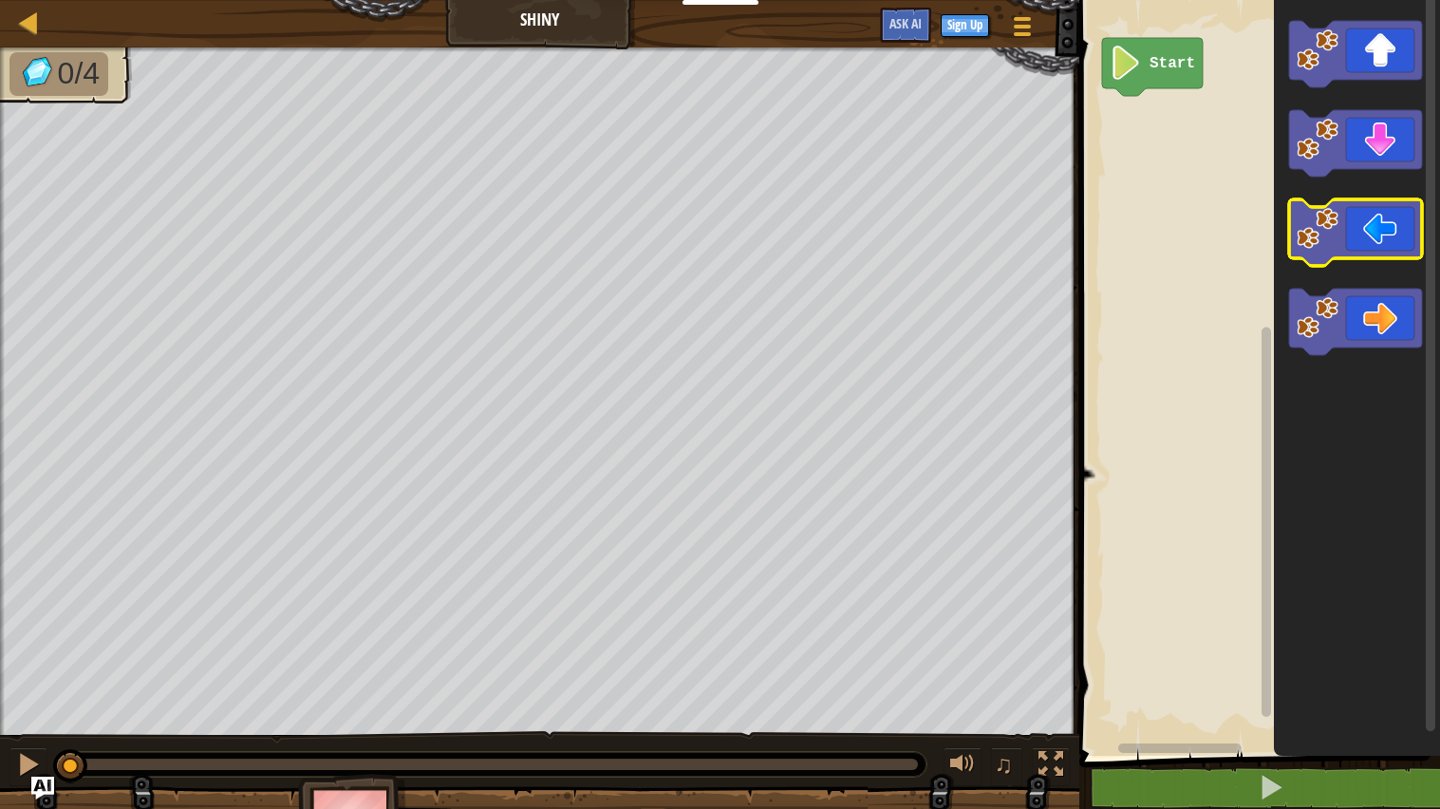
click at [1354, 244] on icon "Blockly Workspace" at bounding box center [1355, 232] width 133 height 66
click at [1353, 246] on icon "Blockly Workspace" at bounding box center [1355, 232] width 133 height 66
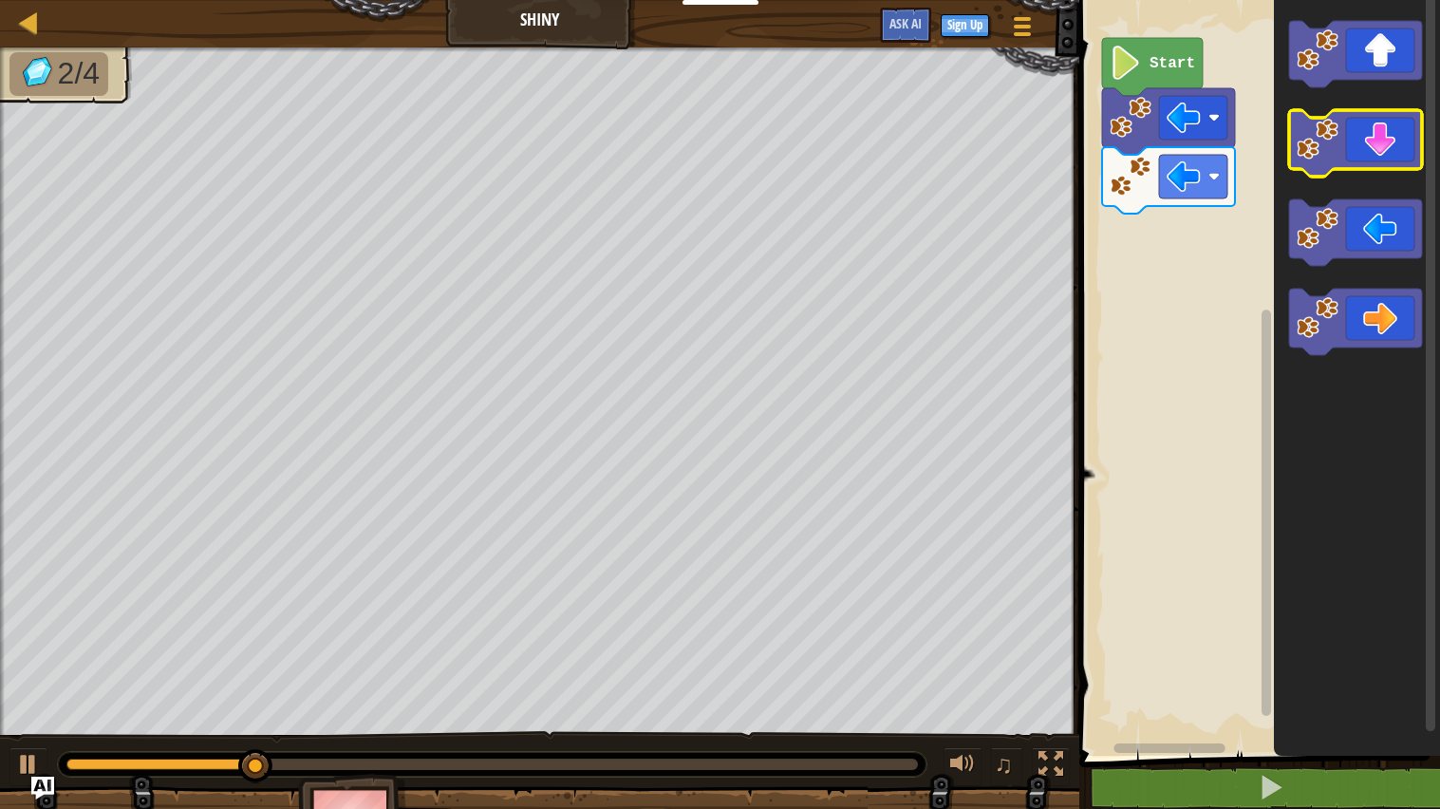
click at [1334, 174] on rect "Blockly Workspace" at bounding box center [1355, 143] width 133 height 66
click at [1333, 153] on image "Blockly Workspace" at bounding box center [1317, 140] width 42 height 42
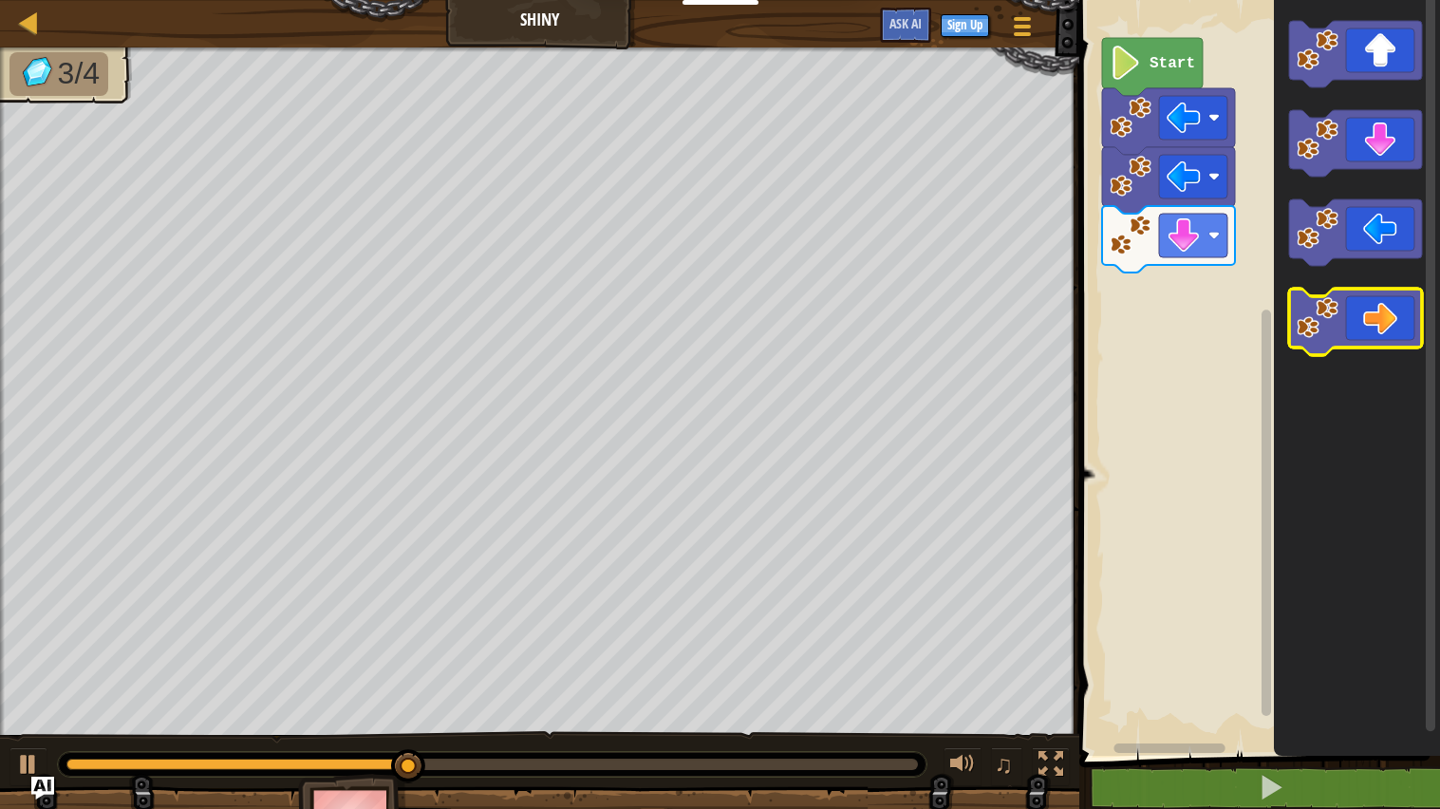
click at [1374, 307] on icon "Blockly Workspace" at bounding box center [1355, 321] width 133 height 66
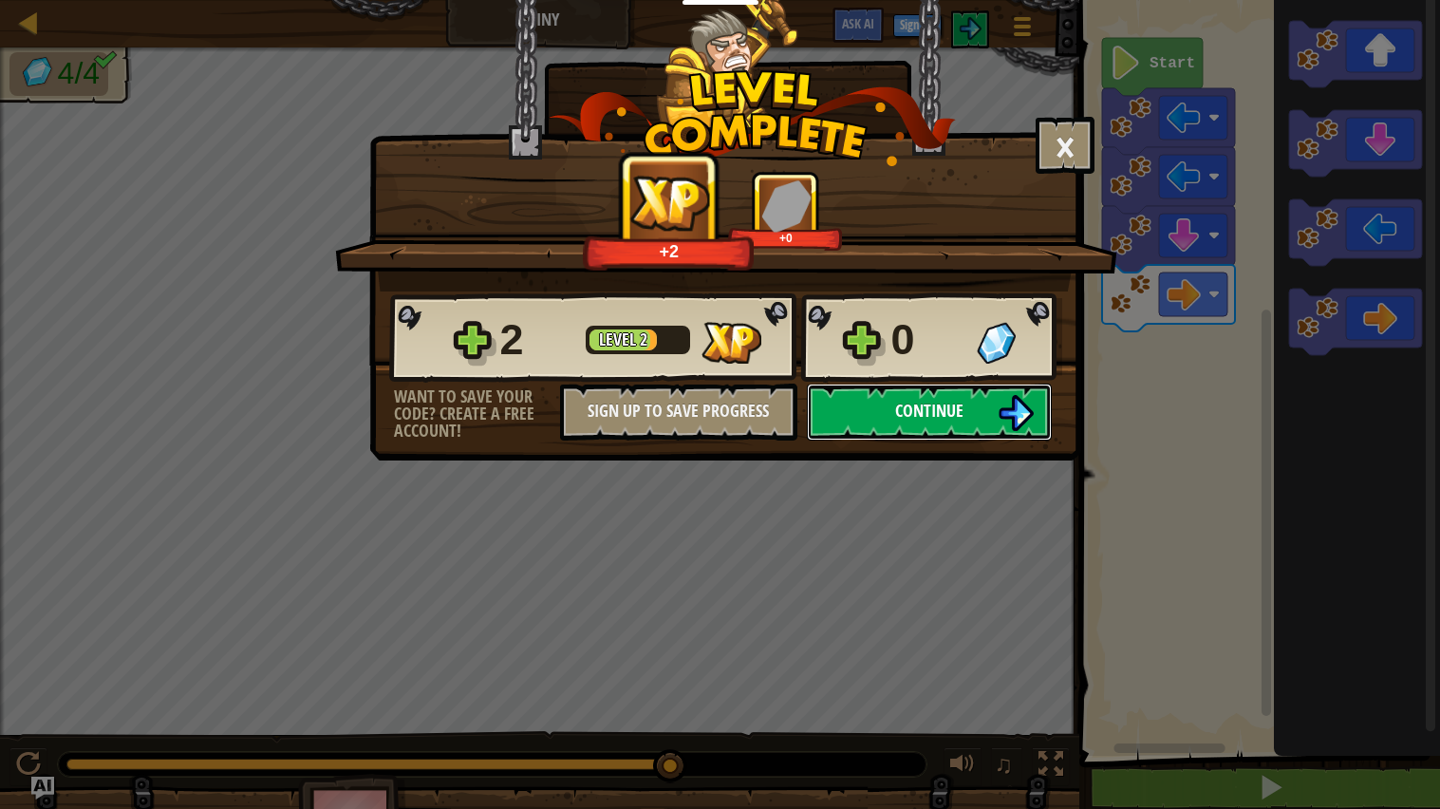
click at [948, 422] on span "Continue" at bounding box center [929, 411] width 68 height 24
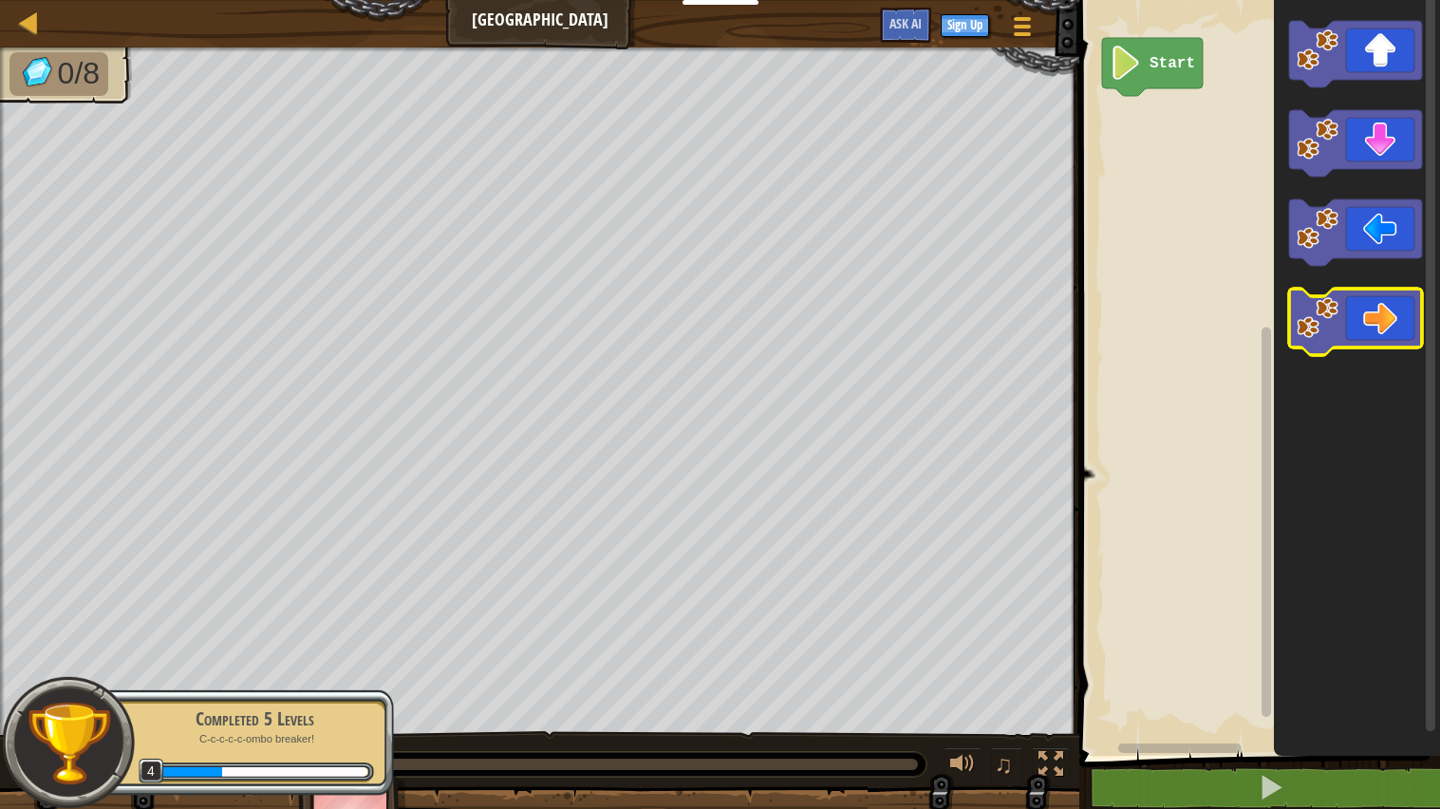
click at [1345, 342] on icon "Blockly Workspace" at bounding box center [1355, 321] width 133 height 66
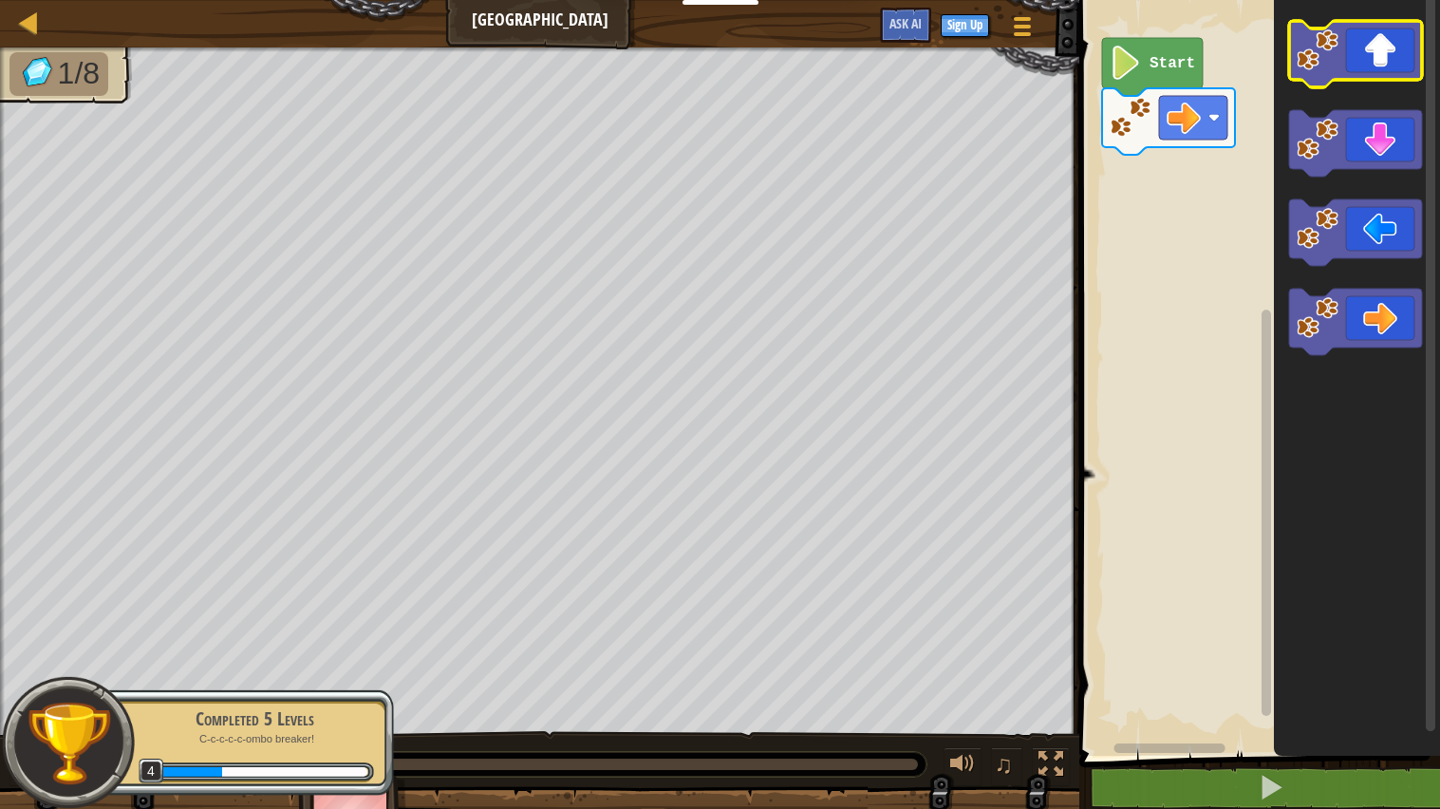
click at [1395, 27] on icon "Blockly Workspace" at bounding box center [1355, 54] width 133 height 66
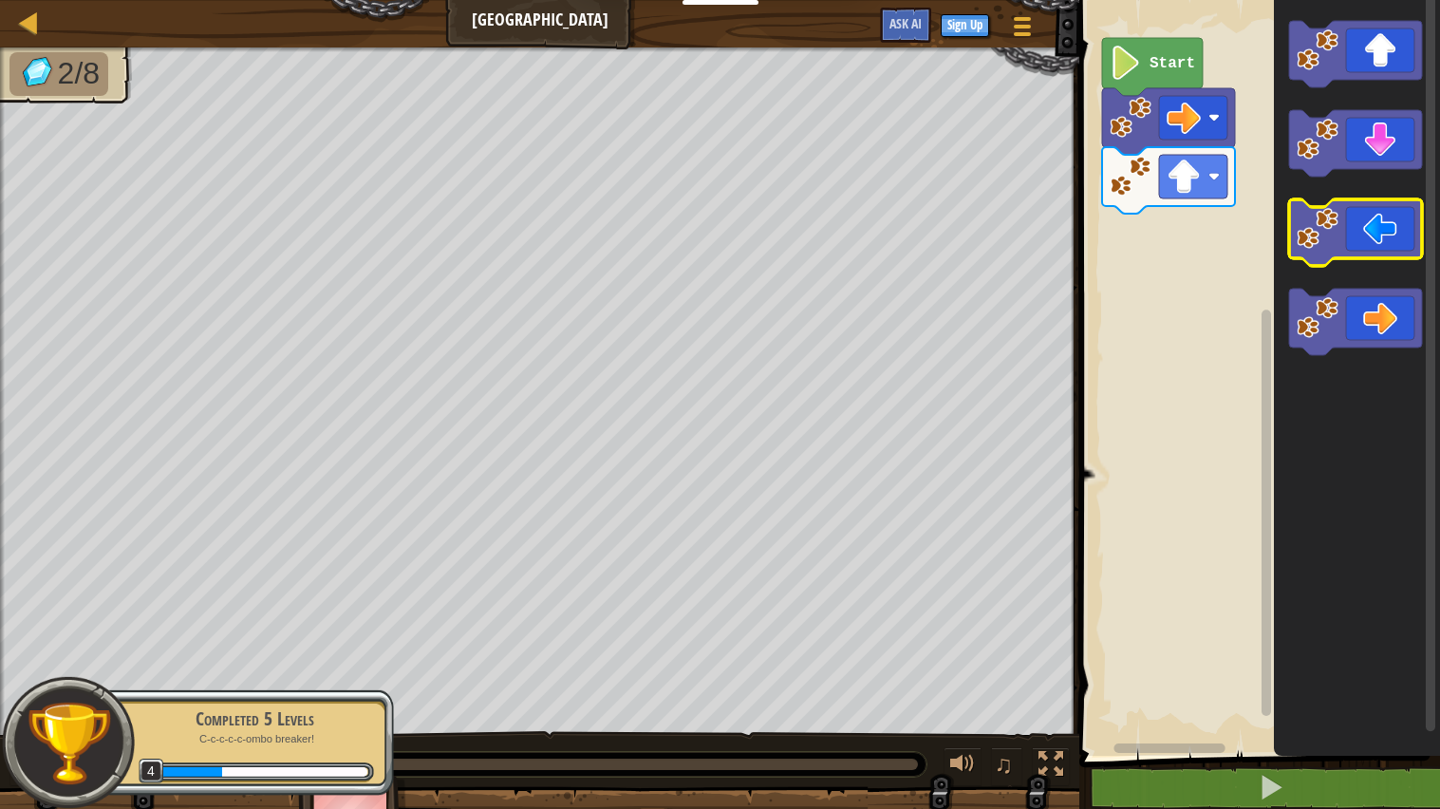
click at [1347, 228] on icon "Blockly Workspace" at bounding box center [1355, 232] width 133 height 66
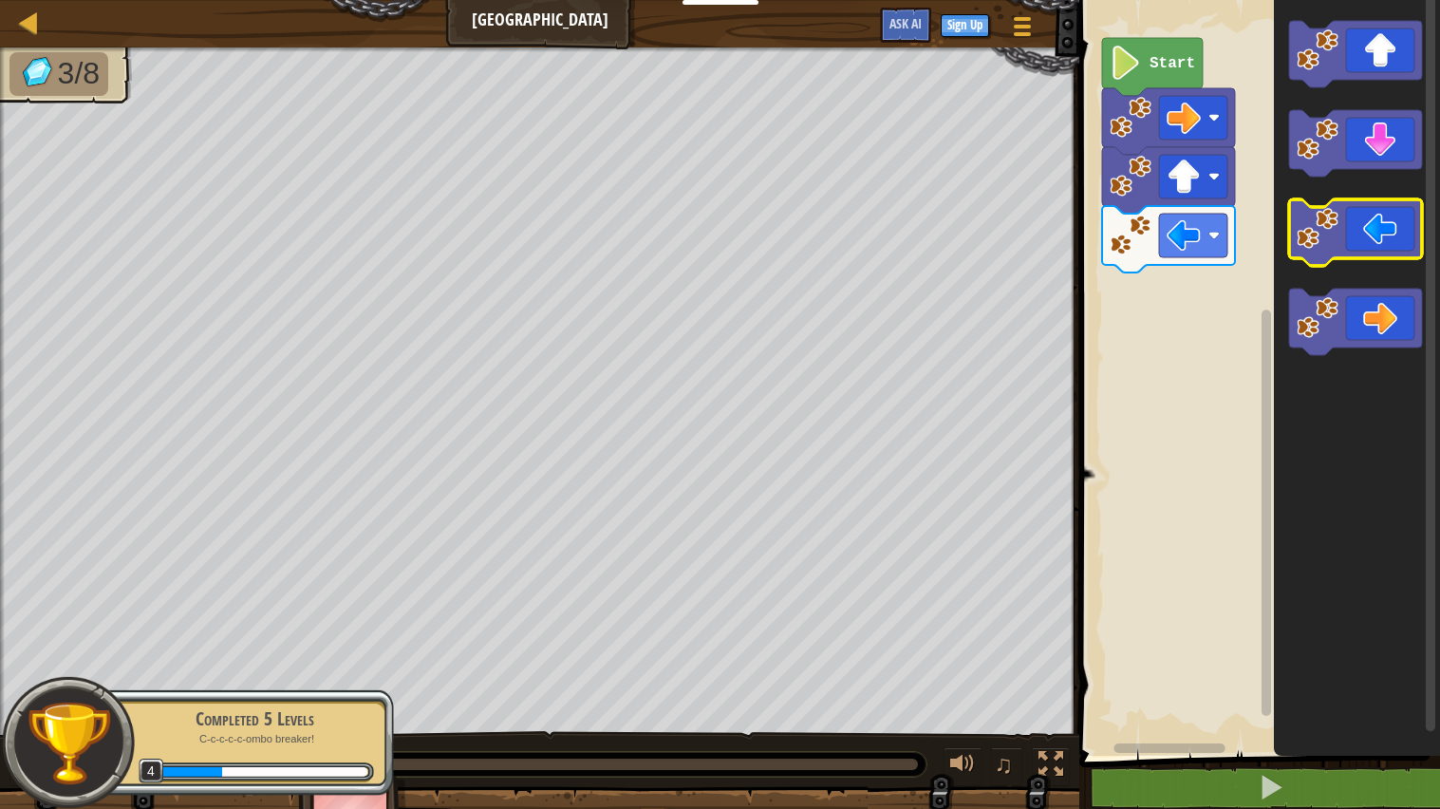
click at [1340, 231] on icon "Blockly Workspace" at bounding box center [1355, 232] width 133 height 66
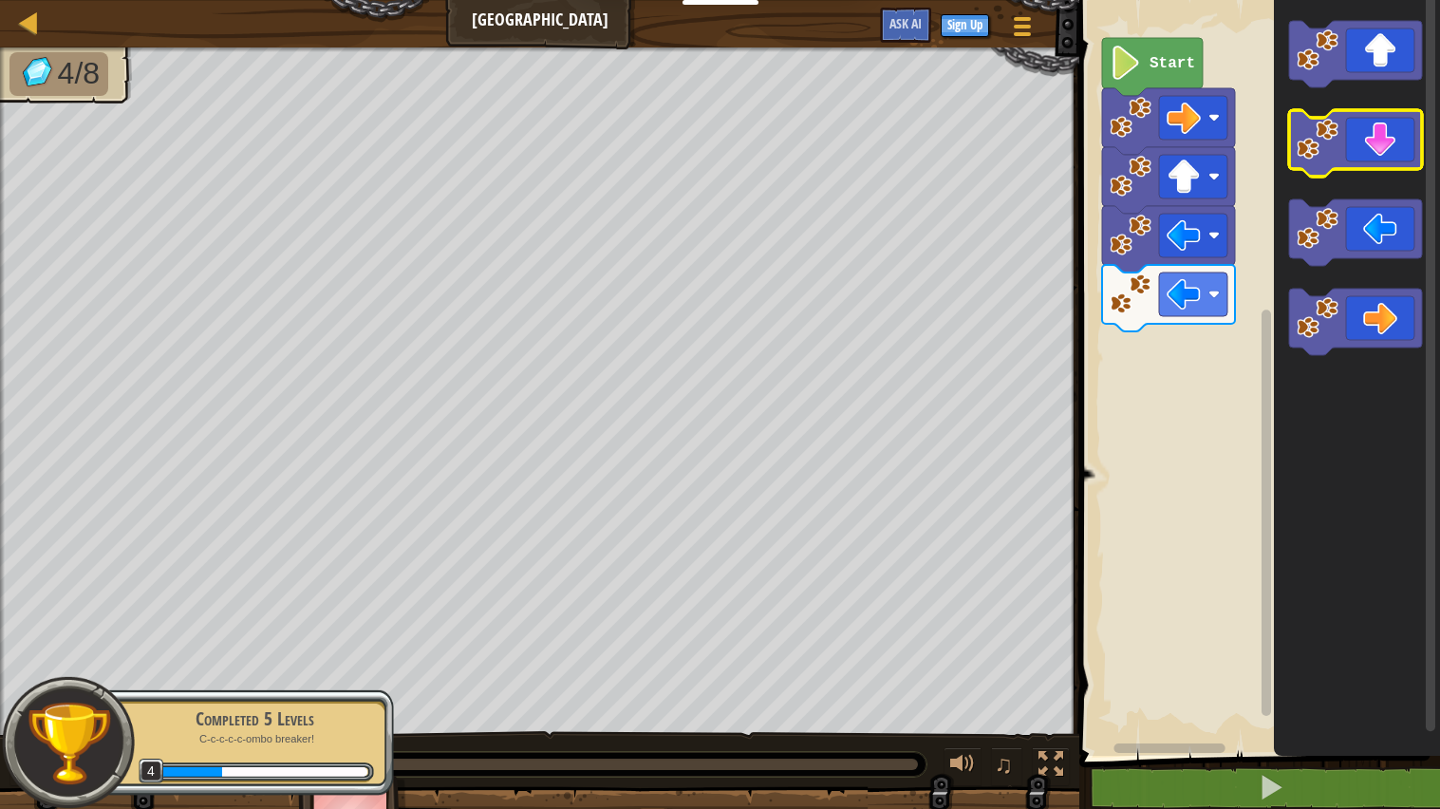
click at [1348, 146] on icon "Blockly Workspace" at bounding box center [1355, 143] width 133 height 66
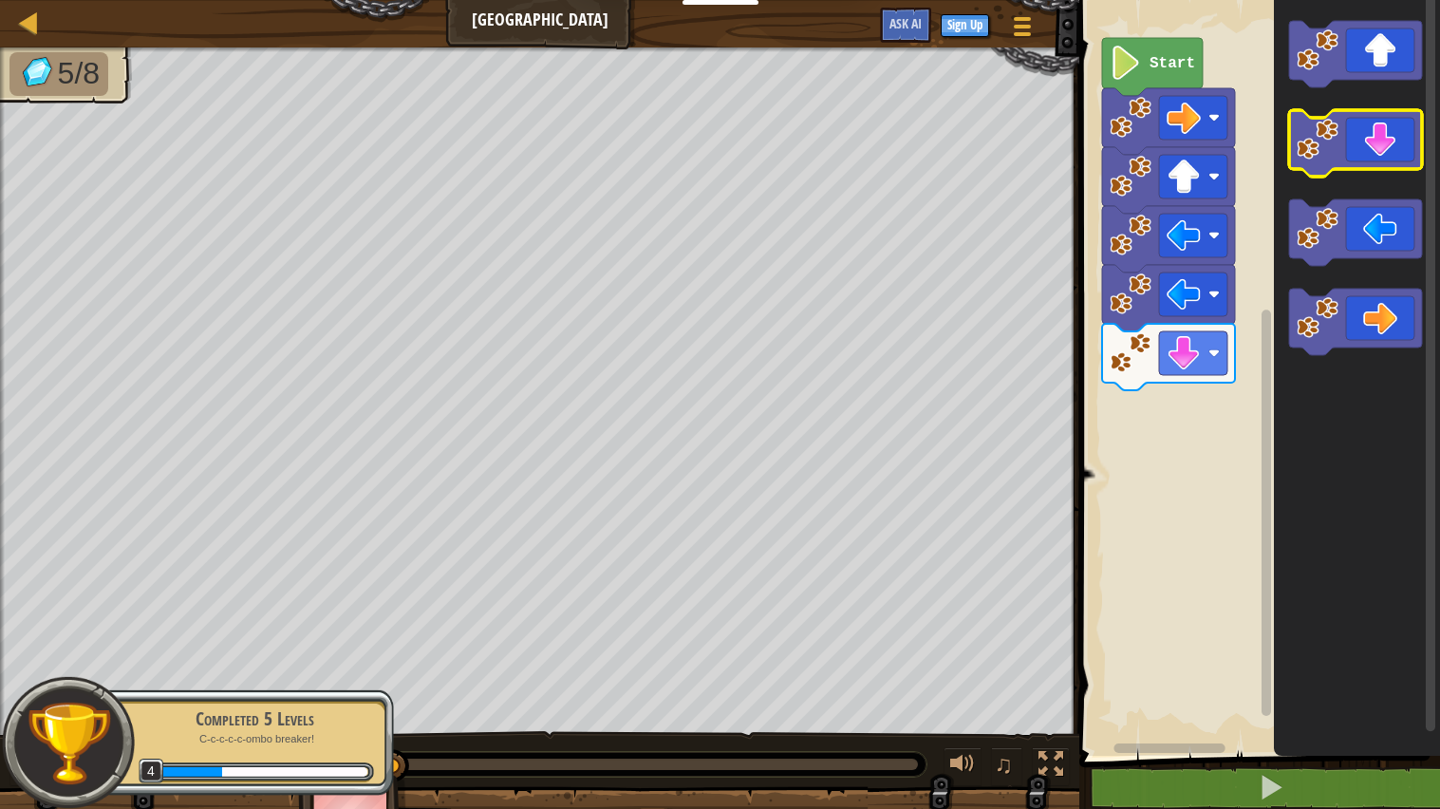
click at [1346, 150] on icon "Blockly Workspace" at bounding box center [1355, 143] width 133 height 66
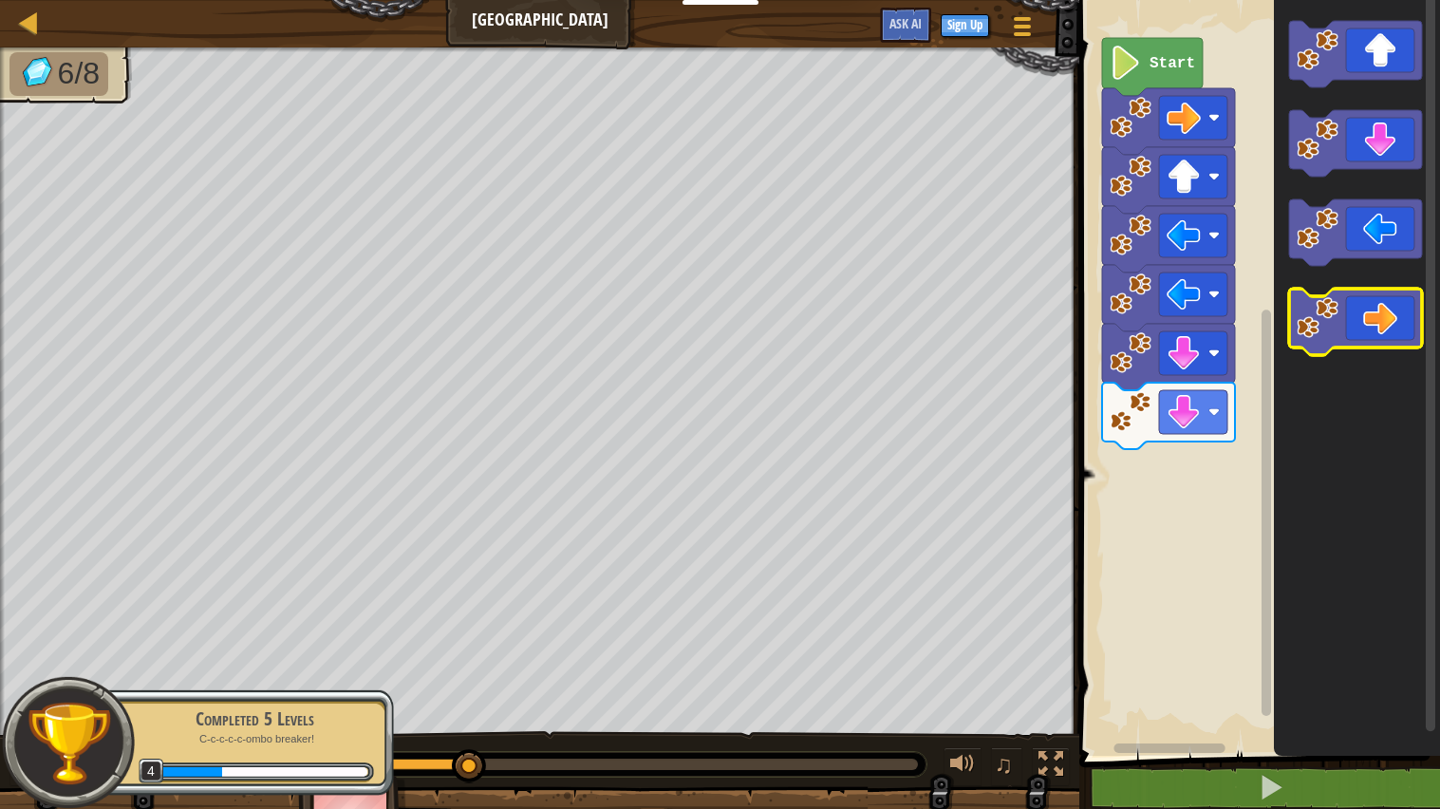
click at [1358, 325] on icon "Blockly Workspace" at bounding box center [1355, 321] width 133 height 66
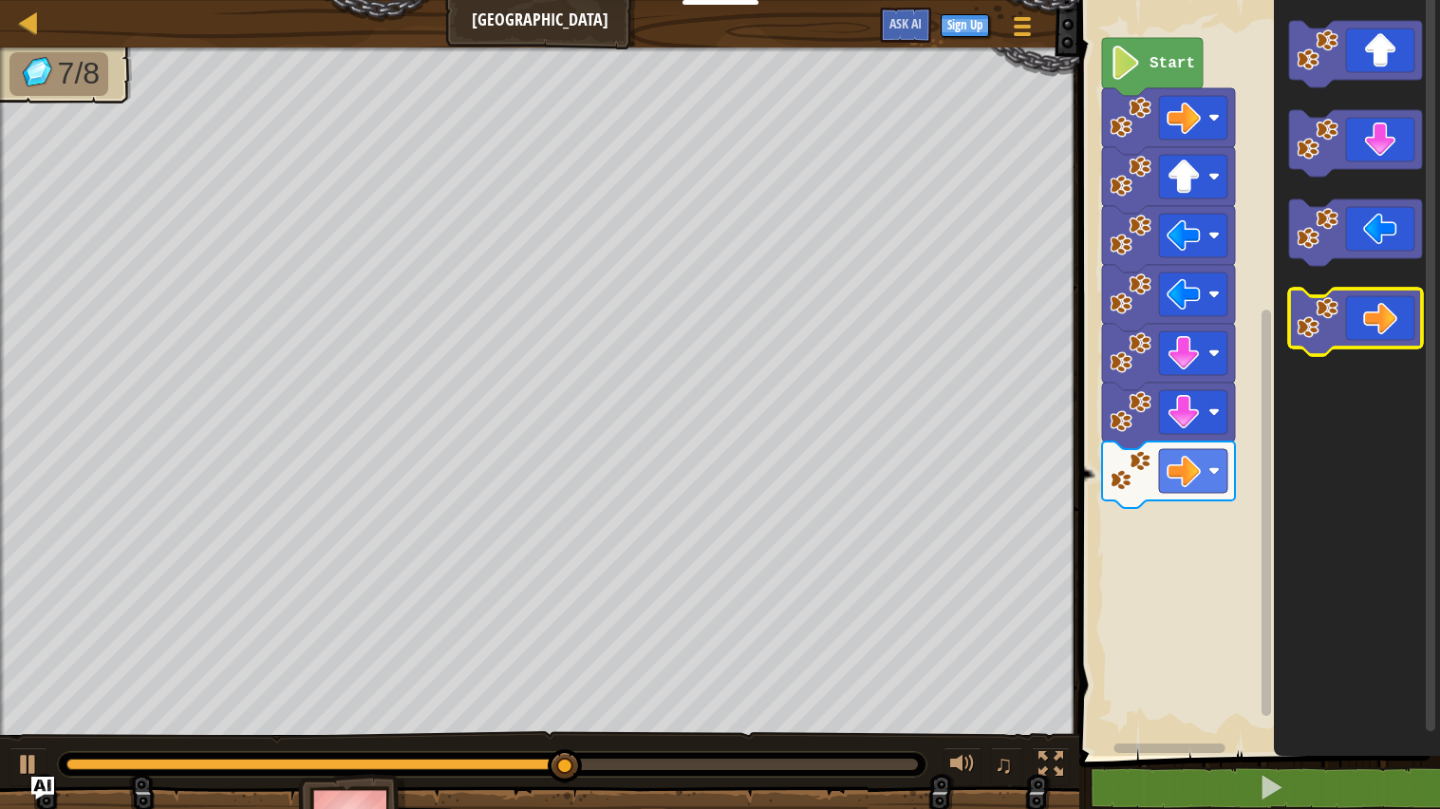
click at [1358, 323] on icon "Blockly Workspace" at bounding box center [1355, 321] width 133 height 66
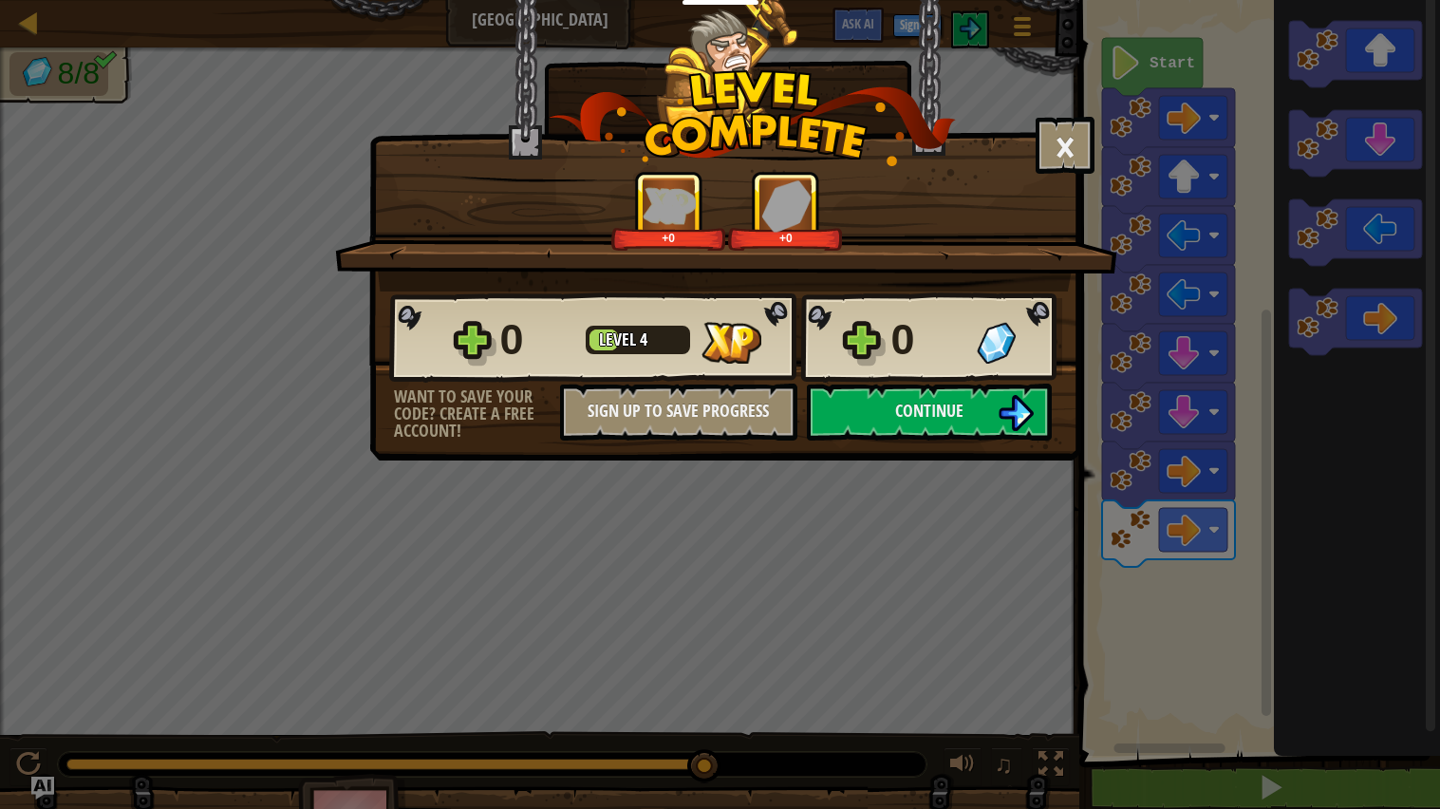
click at [964, 435] on div "0 Level 4 0 Want to save your code? Create a free account! Sign Up to Save Prog…" at bounding box center [725, 365] width 710 height 149
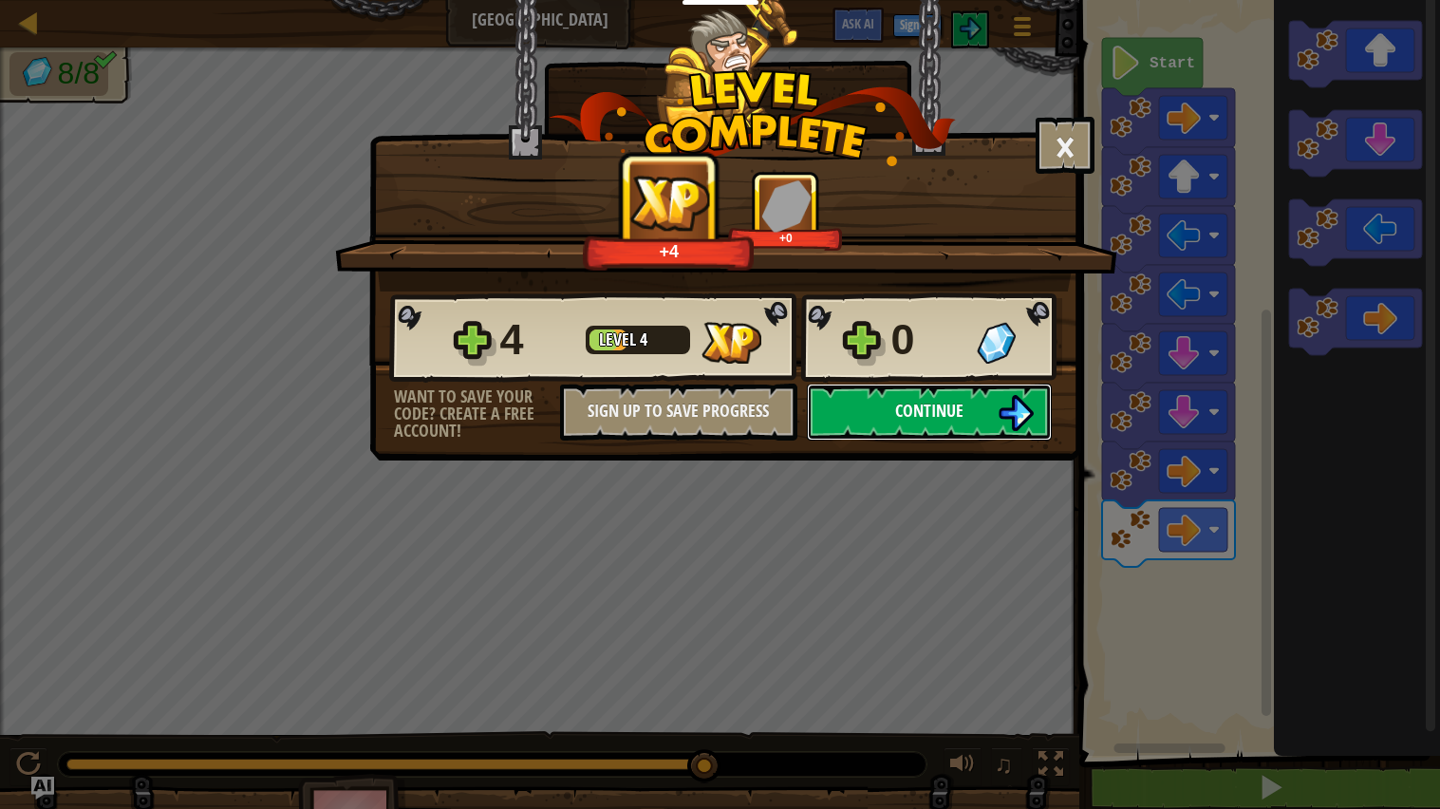
click at [957, 422] on span "Continue" at bounding box center [929, 411] width 68 height 24
